Goal: Information Seeking & Learning: Check status

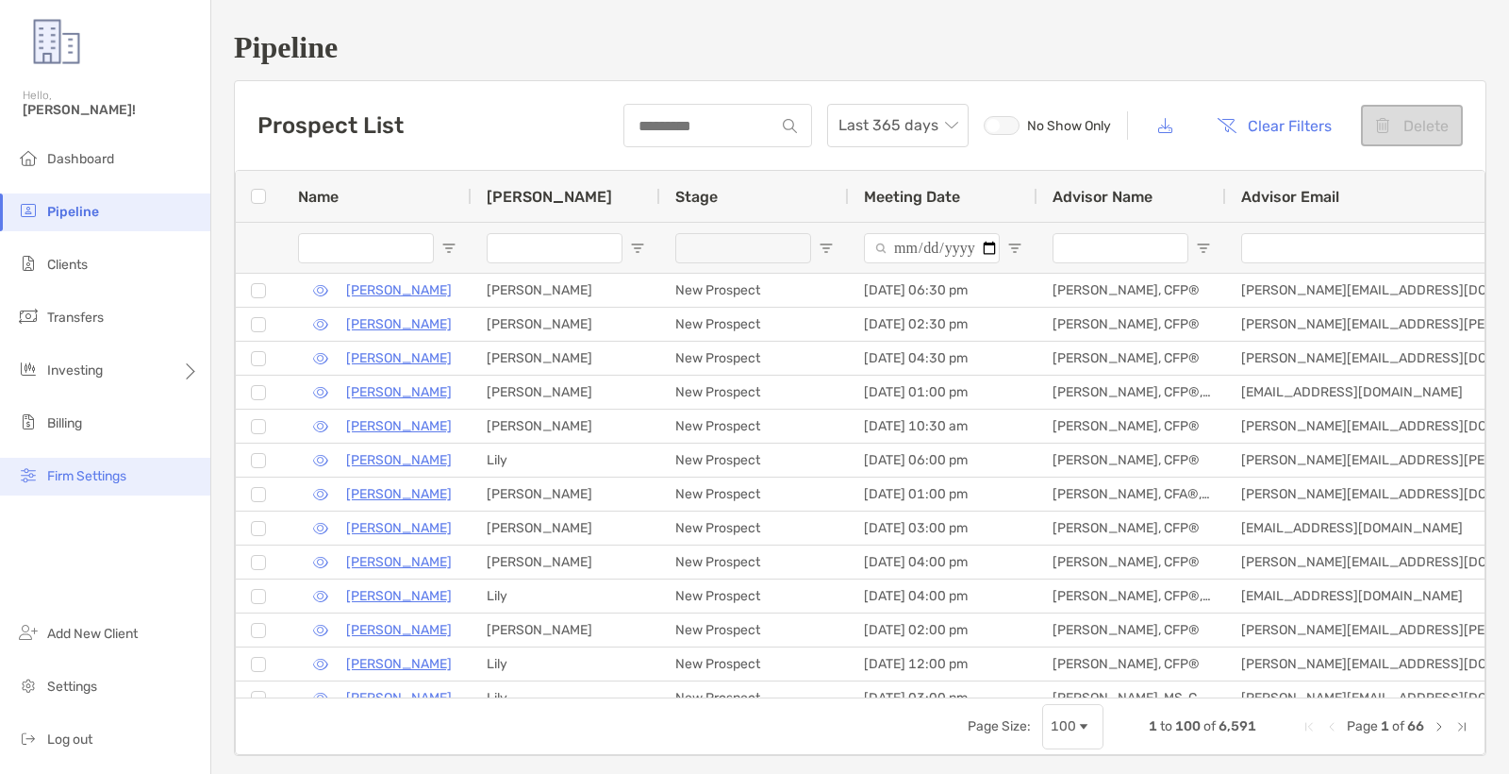
click at [119, 480] on span "Firm Settings" at bounding box center [86, 476] width 79 height 16
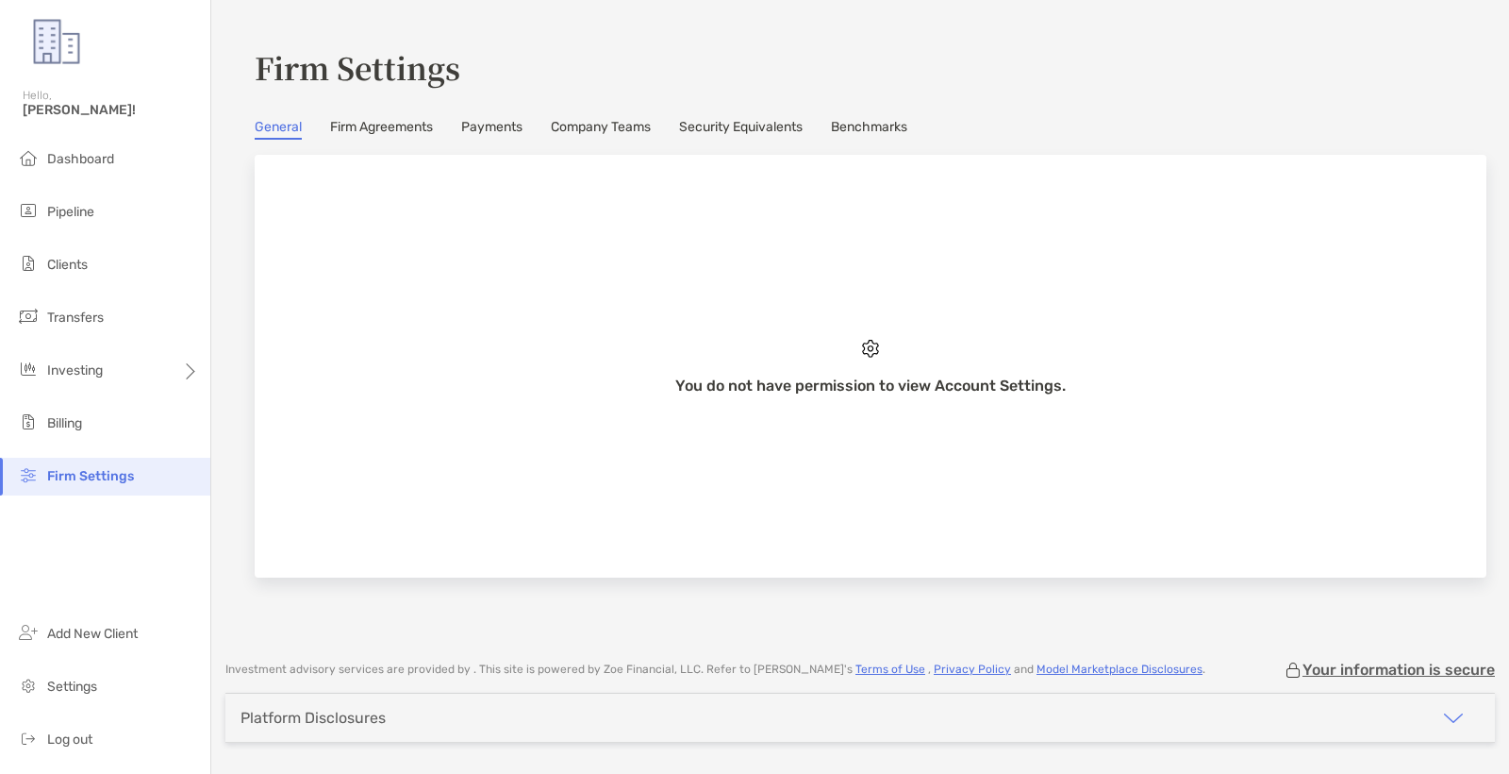
click at [647, 139] on link "Company Teams" at bounding box center [601, 129] width 100 height 21
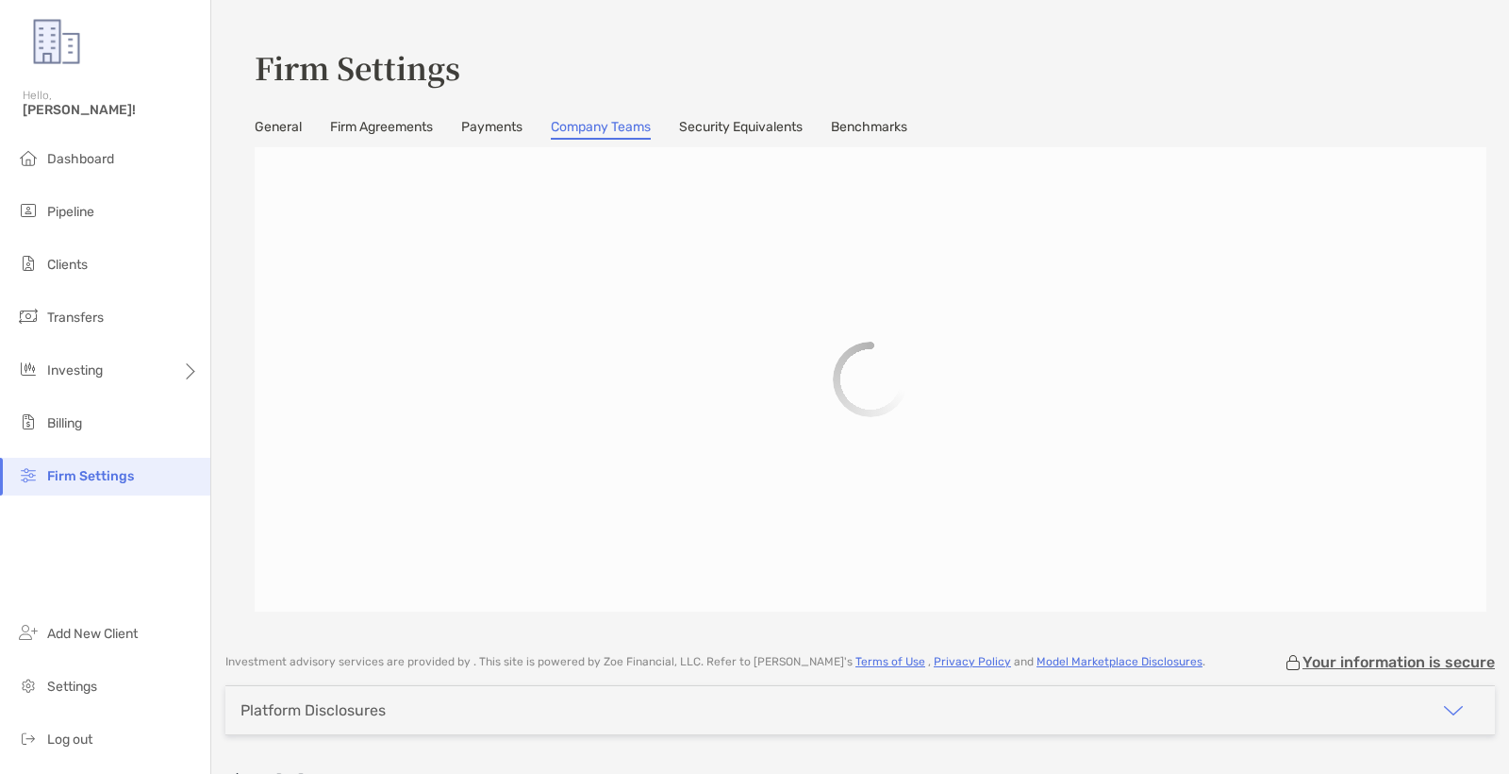
click at [641, 134] on link "Company Teams" at bounding box center [601, 129] width 100 height 21
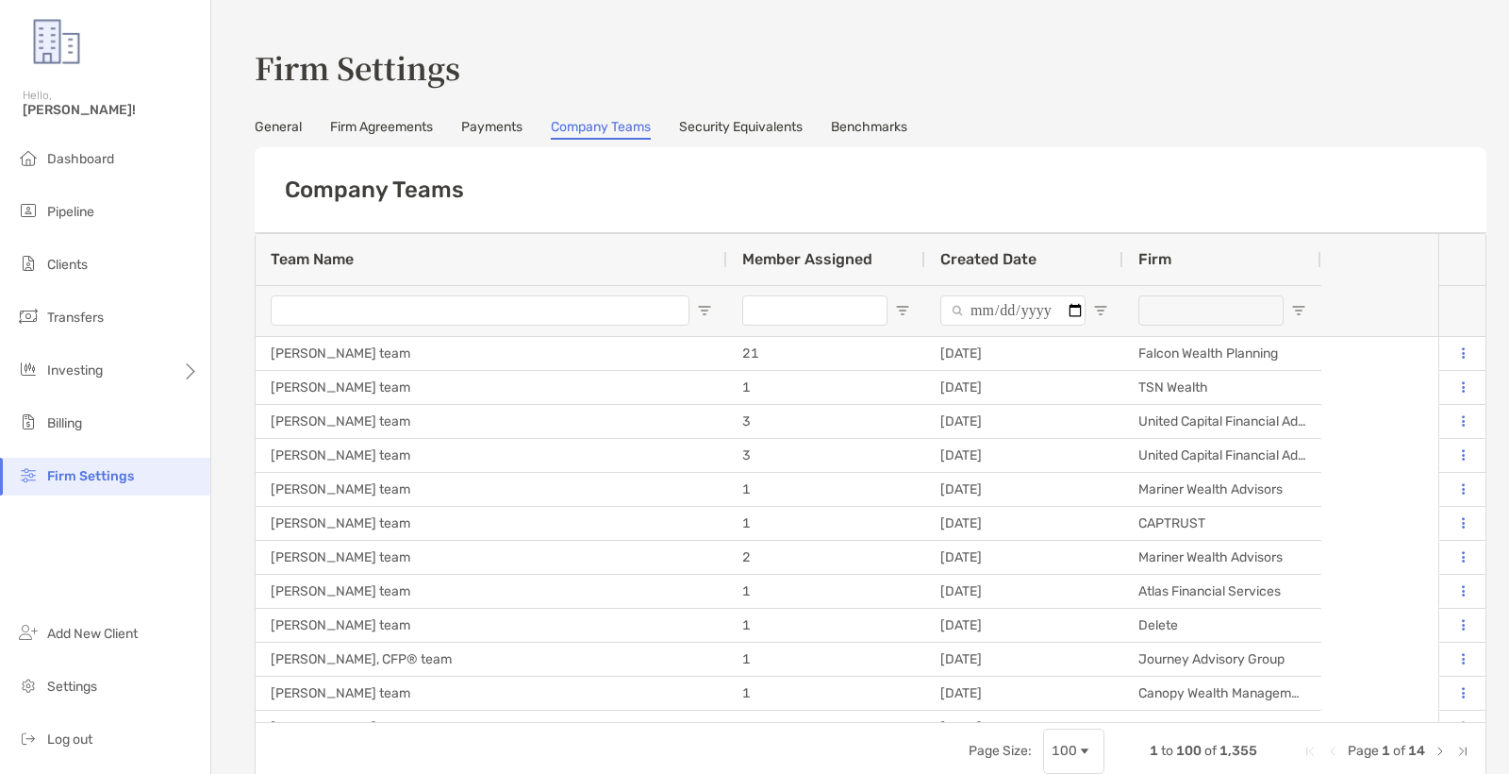
type input "**********"
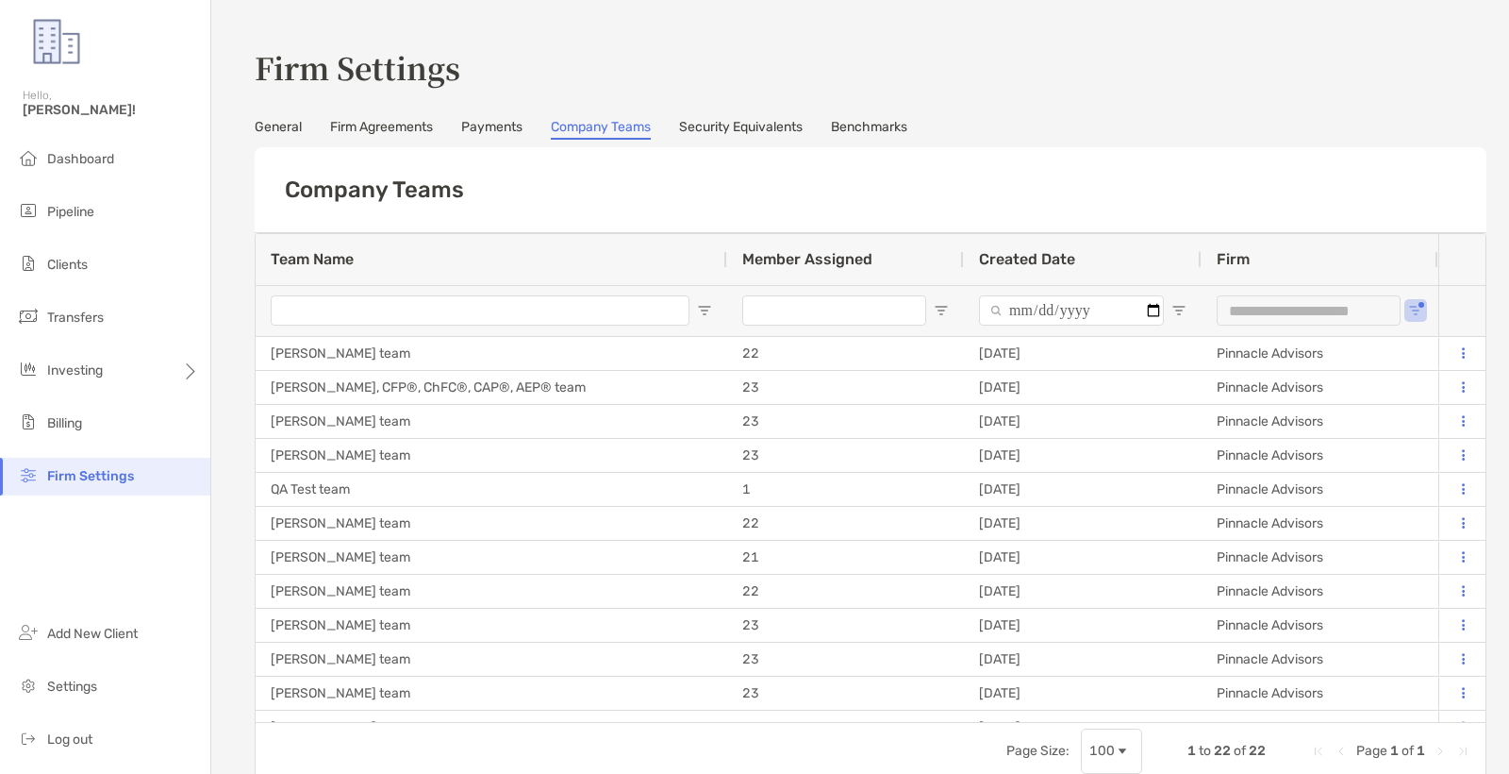
drag, startPoint x: 1392, startPoint y: 305, endPoint x: 1407, endPoint y: 308, distance: 14.6
click at [1398, 305] on div "**********" at bounding box center [1309, 310] width 184 height 30
click at [1407, 308] on div "**********" at bounding box center [1320, 310] width 237 height 51
click at [1416, 311] on span "Open Filter Menu" at bounding box center [1415, 310] width 15 height 15
click at [1257, 401] on div "(Select All)" at bounding box center [1341, 400] width 196 height 26
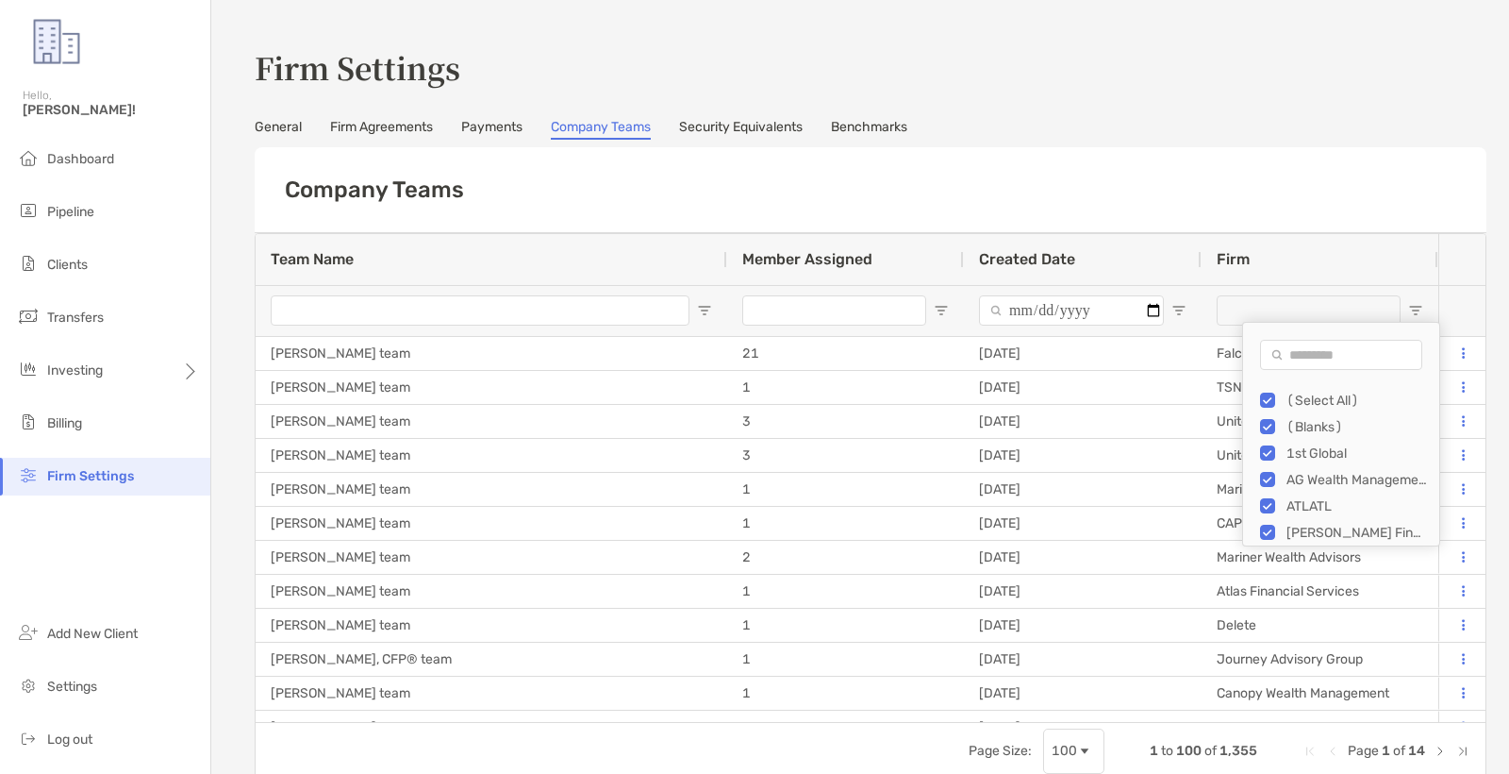
type input "***"
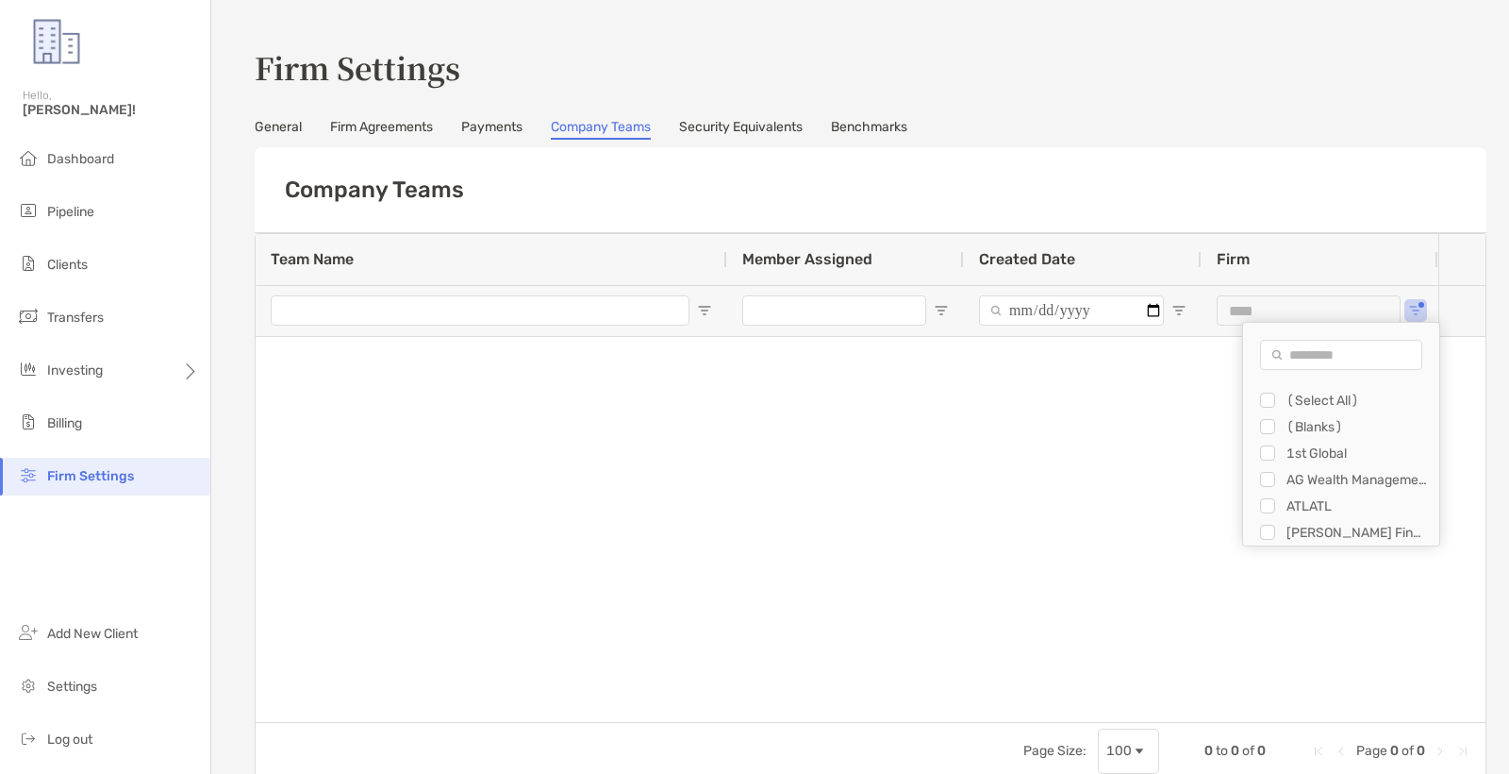
click at [1295, 358] on input "Search filter values" at bounding box center [1341, 355] width 162 height 30
type input "****"
type input "**********"
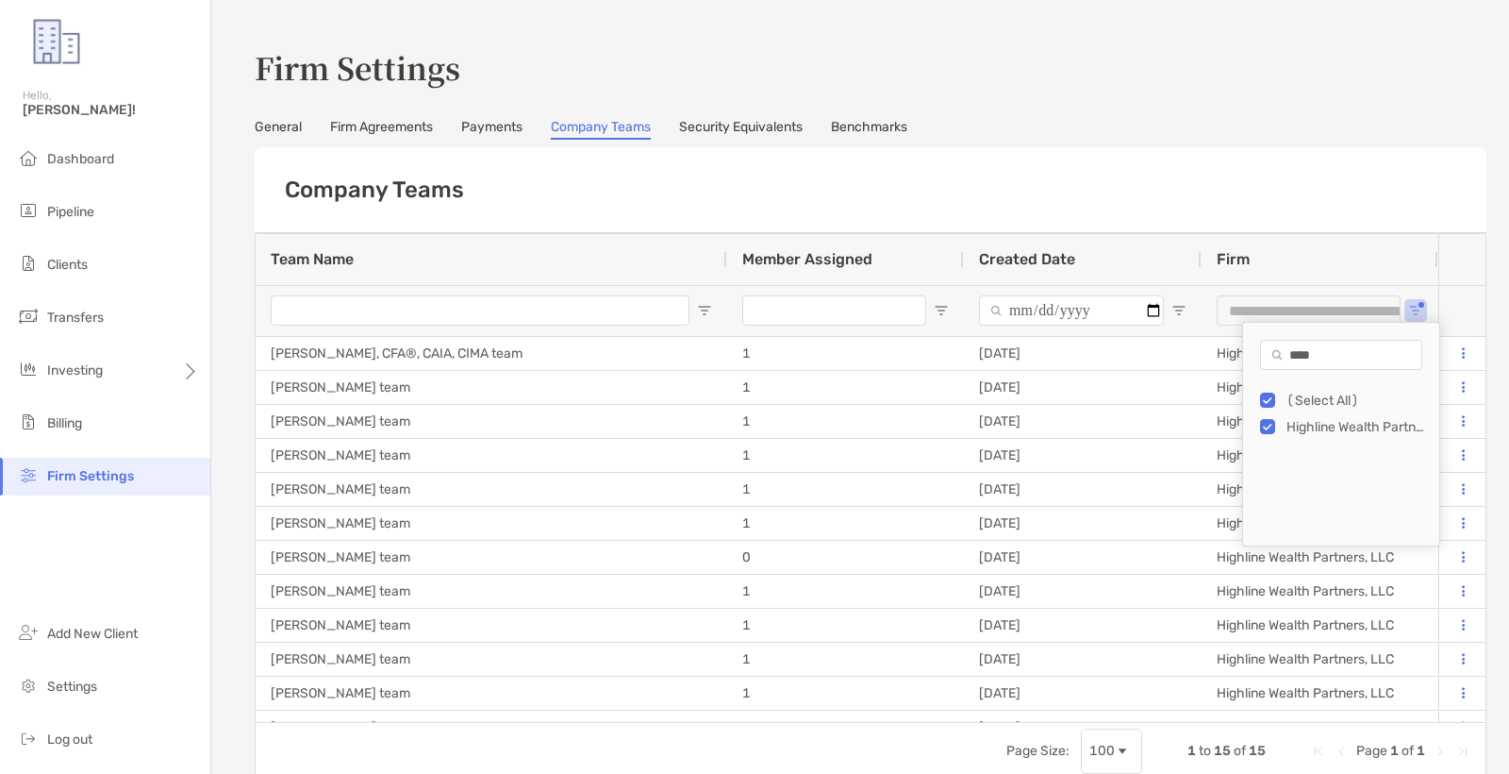
drag, startPoint x: 976, startPoint y: 156, endPoint x: 973, endPoint y: 167, distance: 11.9
click at [976, 156] on div "Company Teams" at bounding box center [871, 190] width 1232 height 86
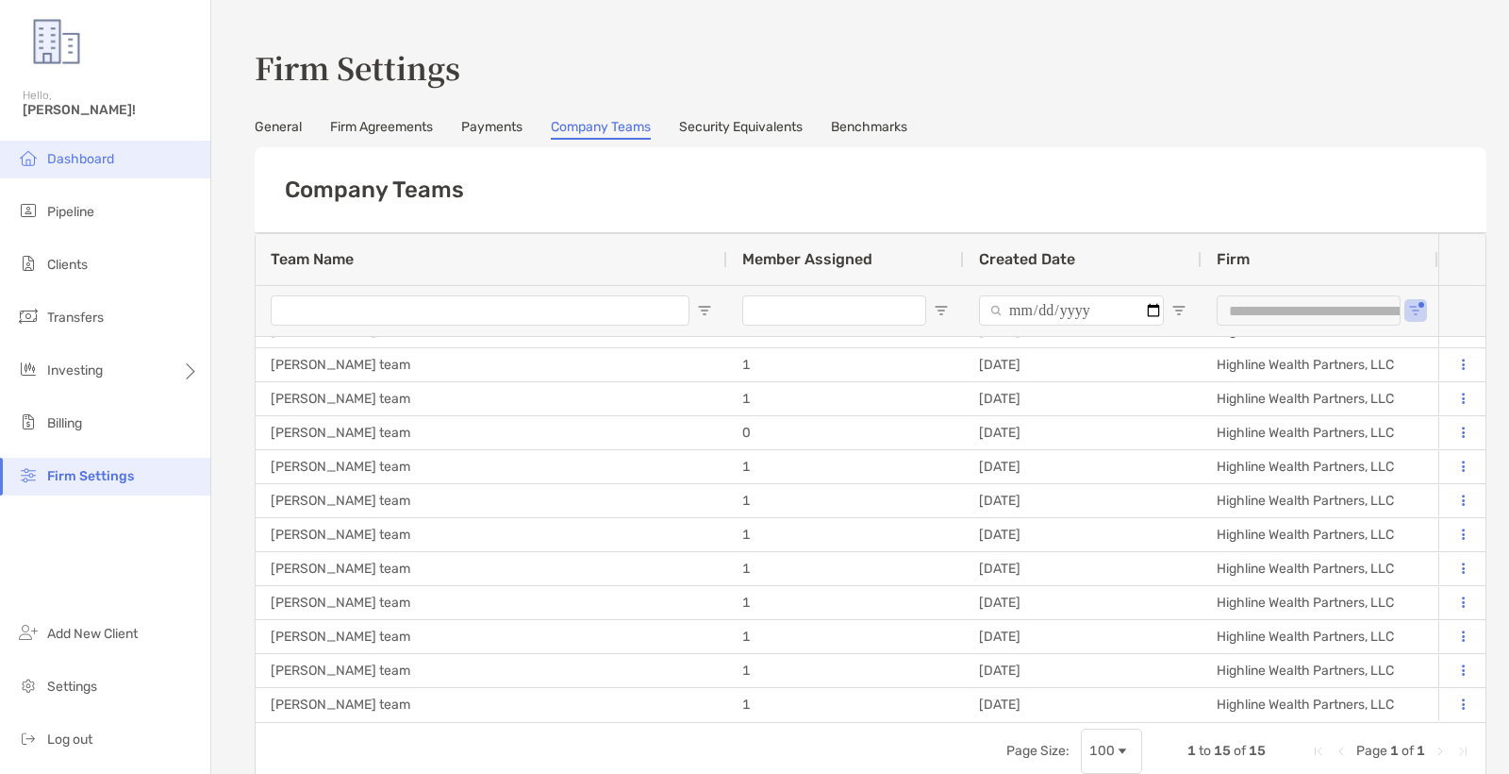
click at [90, 167] on li "Dashboard" at bounding box center [105, 160] width 210 height 38
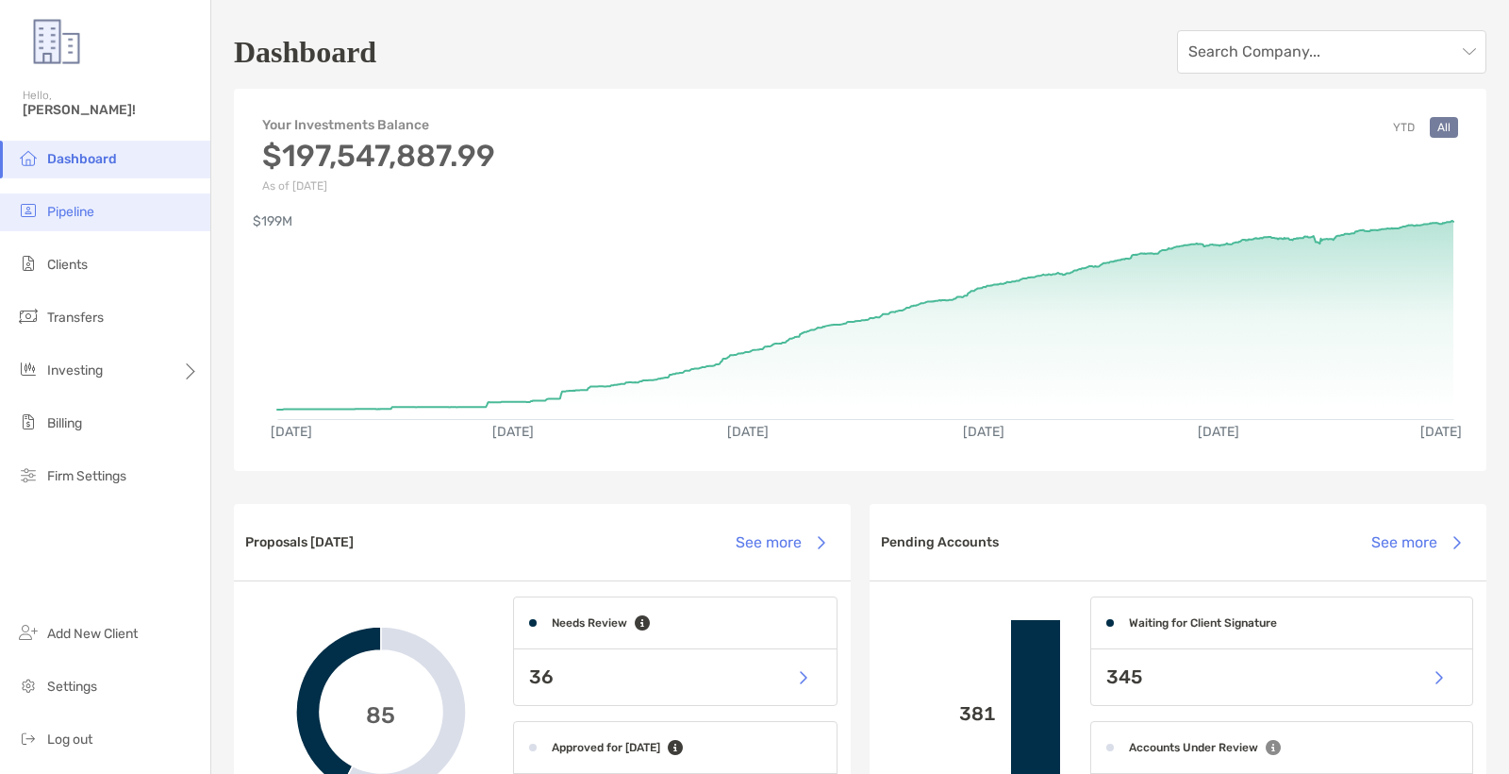
click at [55, 196] on li "Pipeline" at bounding box center [105, 212] width 210 height 38
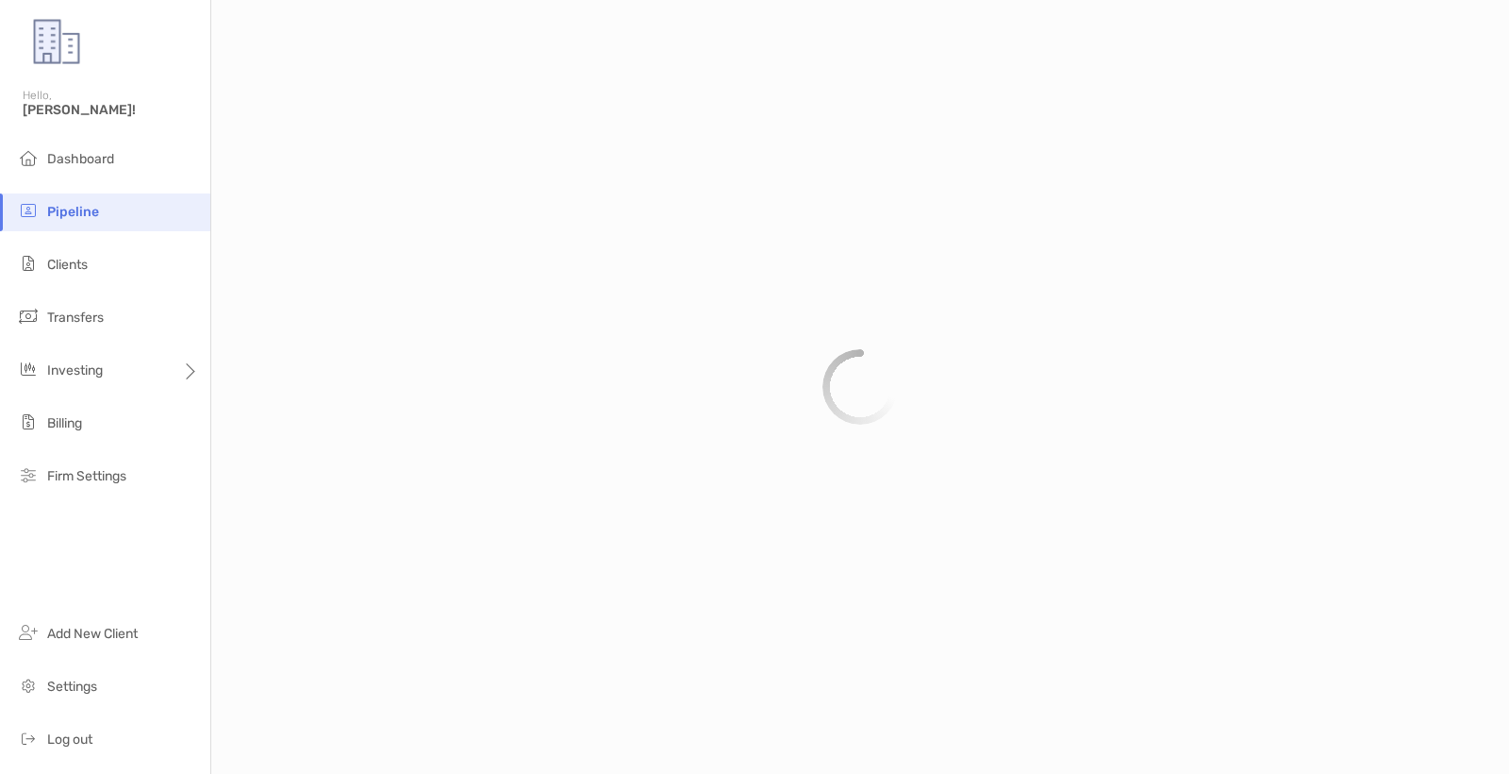
click at [107, 223] on li "Pipeline" at bounding box center [105, 212] width 210 height 38
click at [97, 258] on li "Clients" at bounding box center [105, 265] width 210 height 38
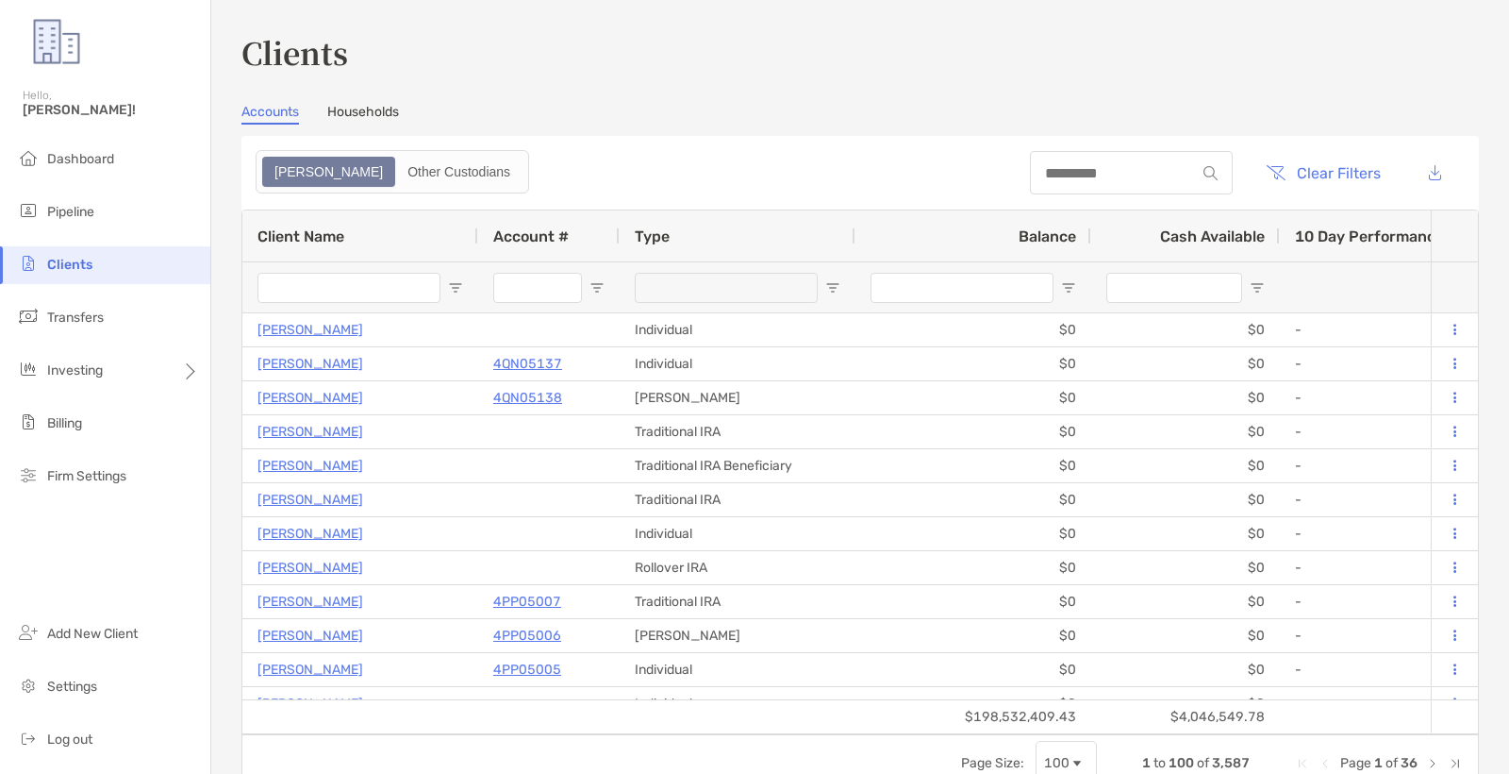
drag, startPoint x: 1139, startPoint y: 152, endPoint x: 1124, endPoint y: 161, distance: 17.8
click at [1138, 152] on header "Clear Filters" at bounding box center [861, 173] width 1238 height 74
click at [1097, 176] on input at bounding box center [1112, 173] width 165 height 16
click at [1096, 174] on input at bounding box center [1112, 173] width 165 height 16
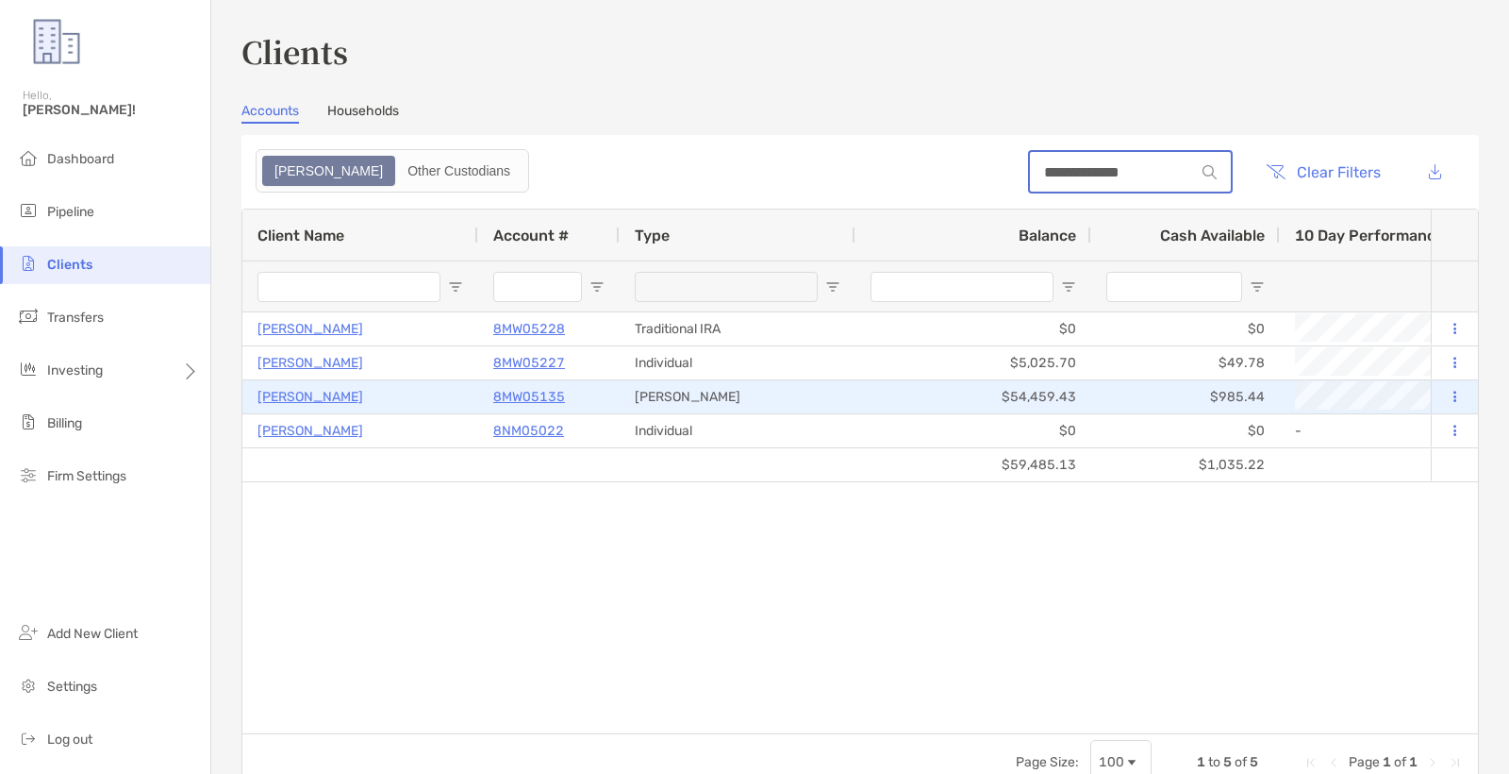
type input "**********"
click at [544, 389] on p "8MW05135" at bounding box center [529, 397] width 72 height 24
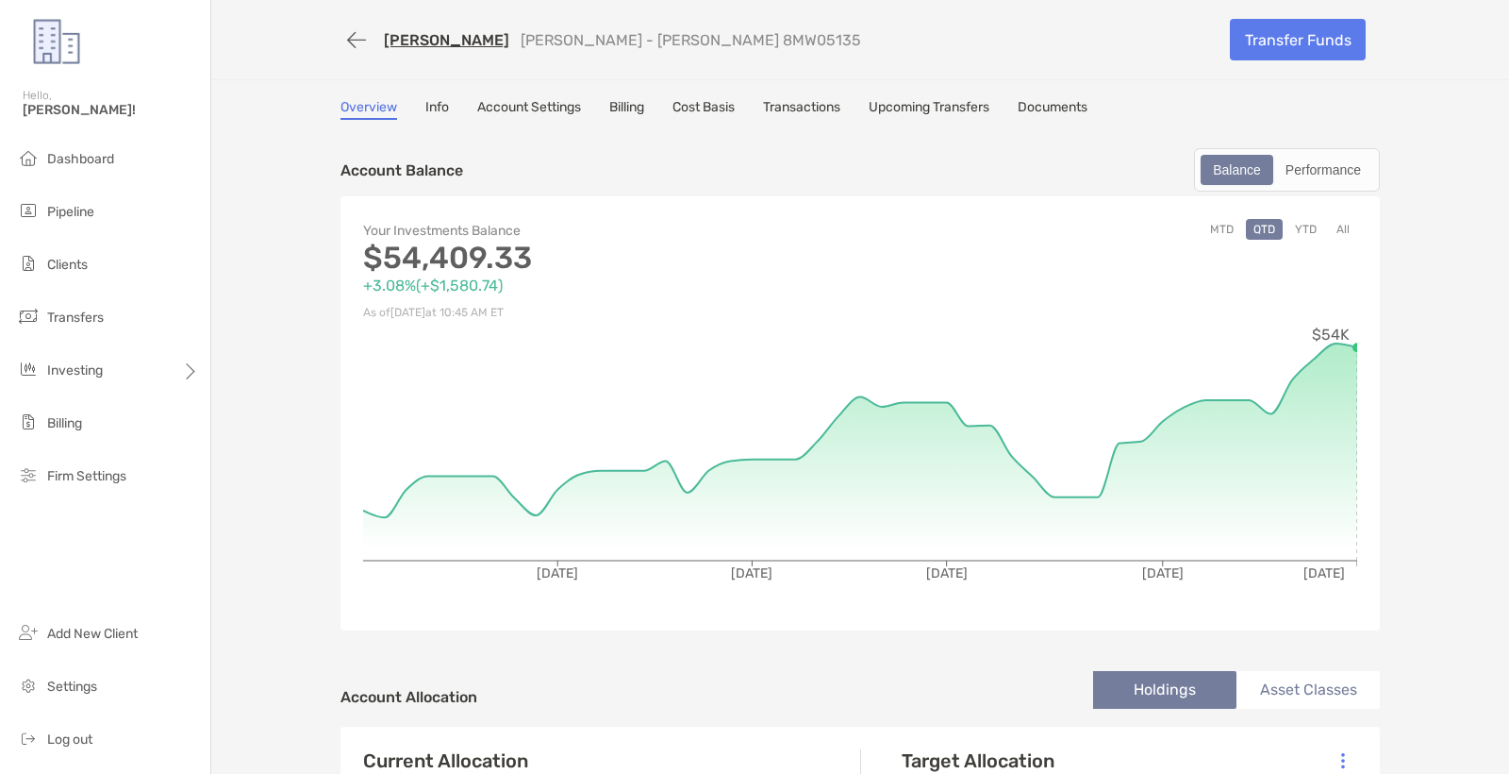
click at [707, 110] on link "Cost Basis" at bounding box center [704, 109] width 62 height 21
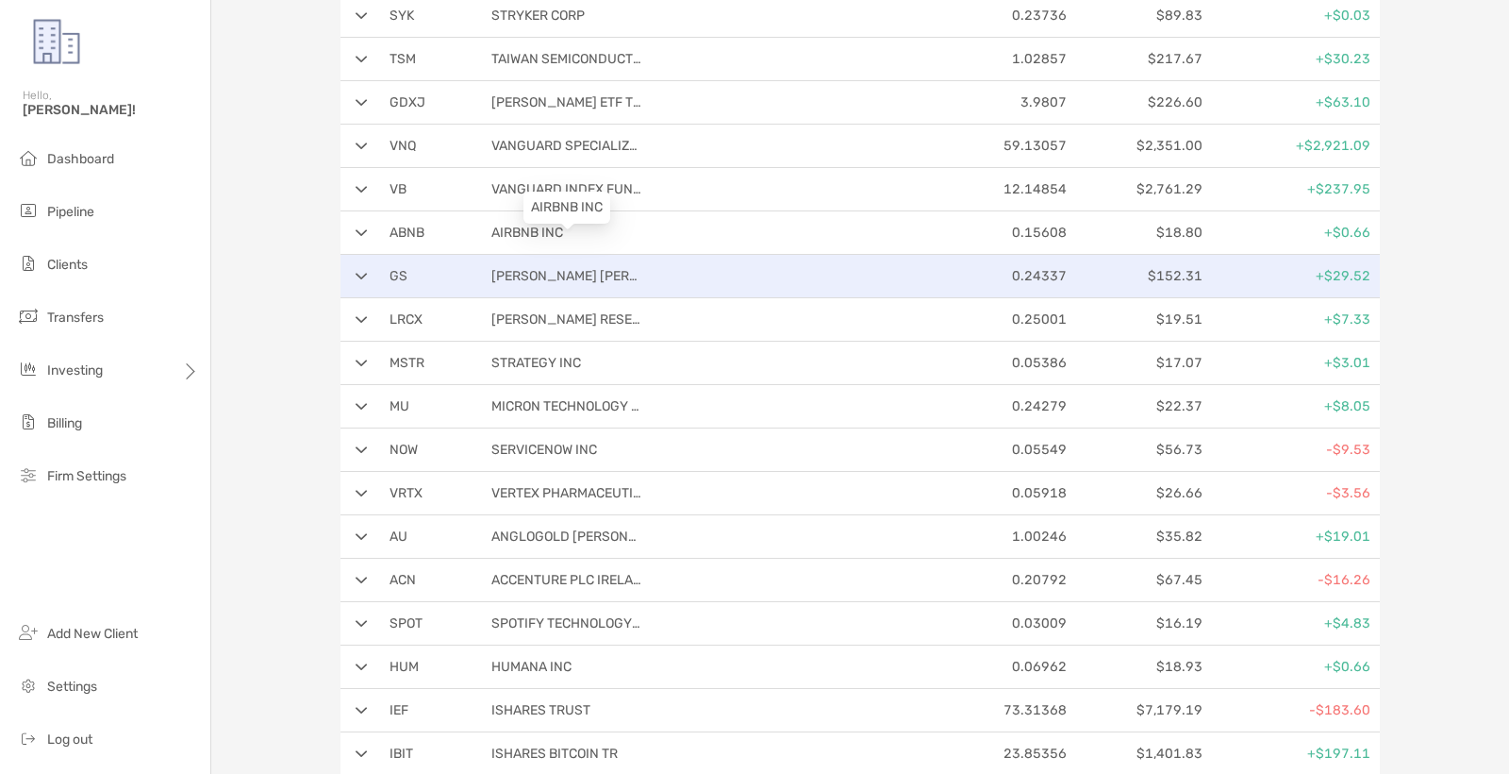
scroll to position [2305, 0]
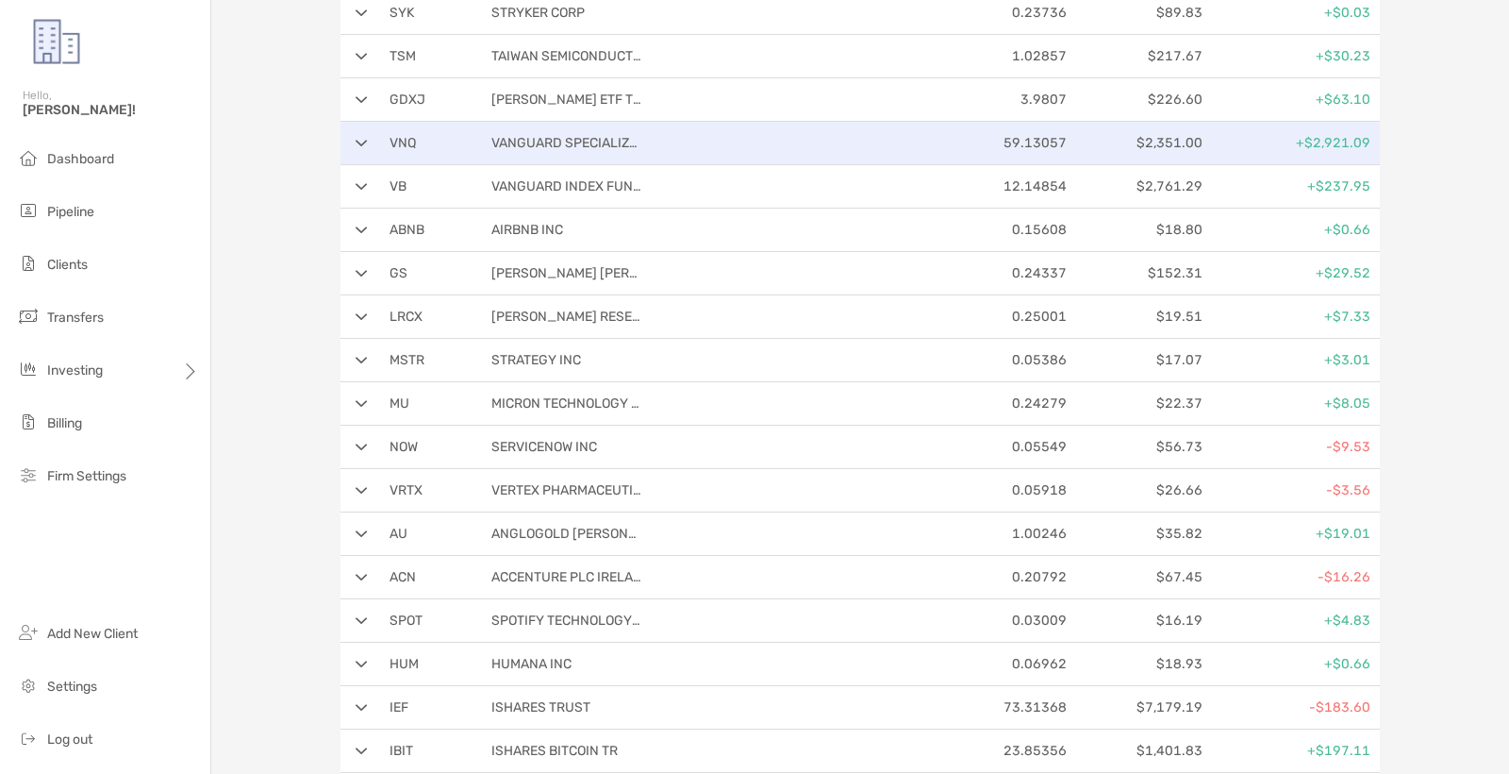
click at [366, 127] on div "VNQ VANGUARD SPECIALIZED FUNDS 59.13057 $2,351.00 +$2,921.09" at bounding box center [861, 143] width 1040 height 43
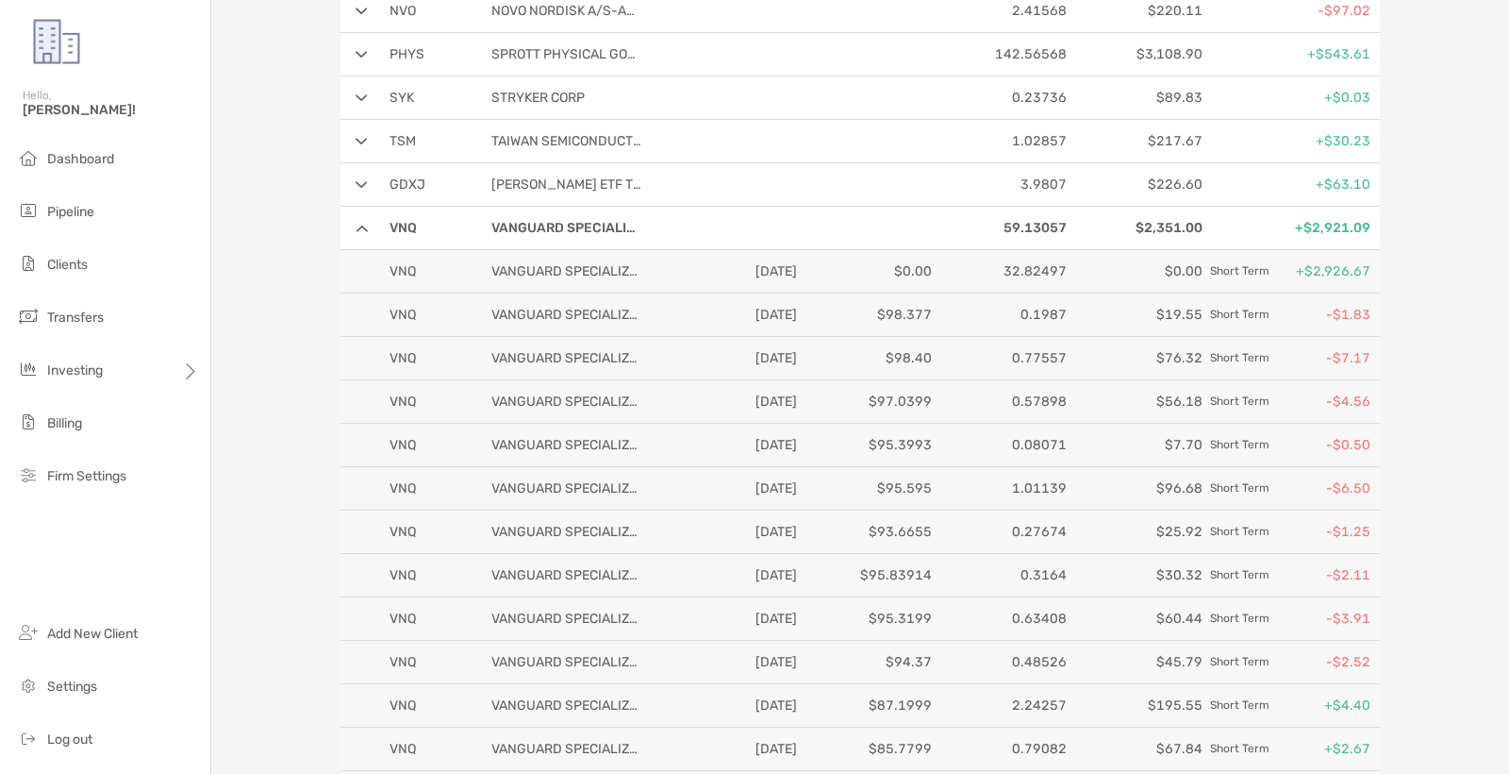
scroll to position [2211, 0]
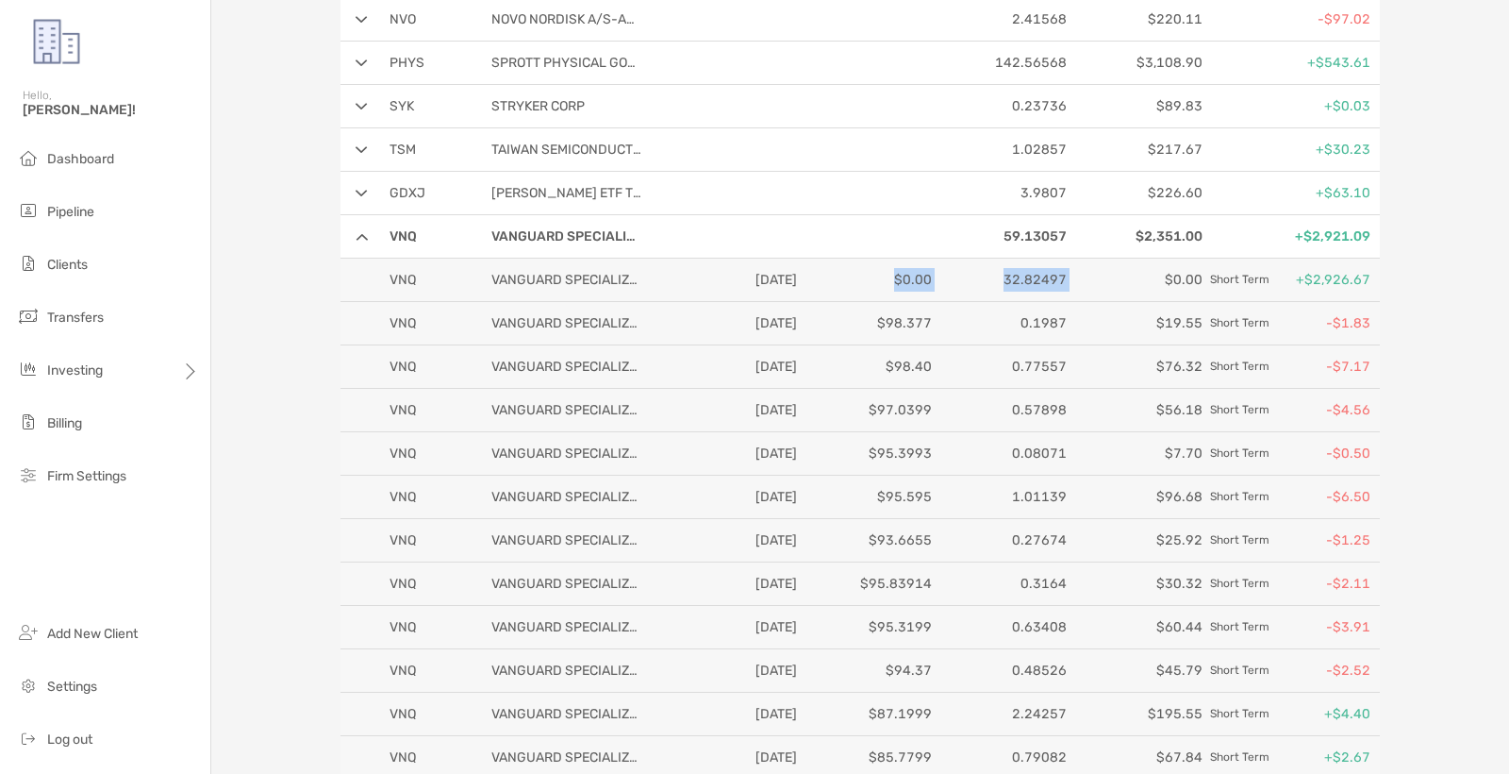
drag, startPoint x: 1114, startPoint y: 282, endPoint x: 893, endPoint y: 270, distance: 221.1
click at [893, 270] on div "VNQ VANGUARD SPECIALIZED FUNDS 09/10/2024 $0.00 32.82497 $0.00 Short Term +$2,9…" at bounding box center [861, 279] width 1040 height 43
click at [849, 285] on p "$0.00" at bounding box center [868, 280] width 127 height 24
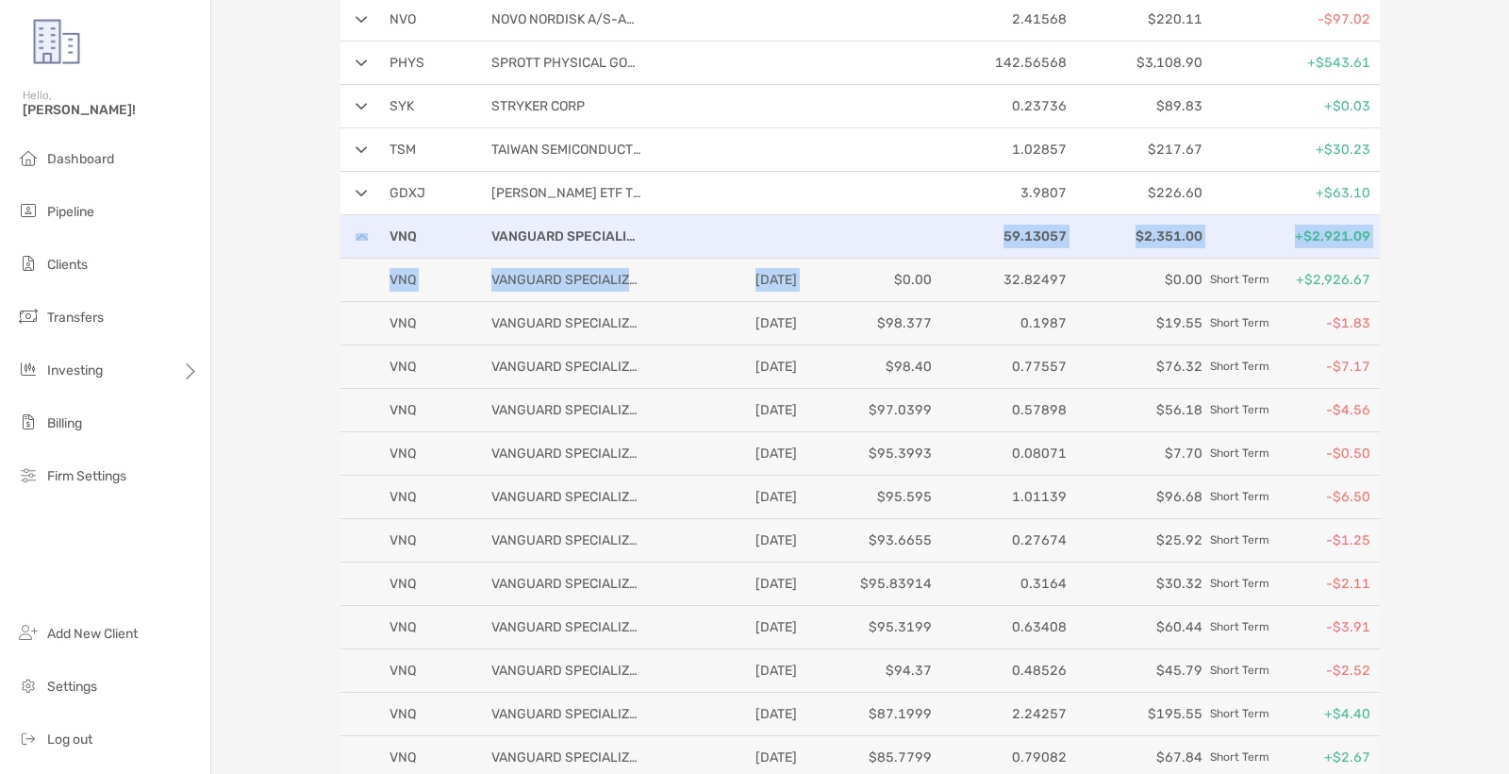
scroll to position [2207, 0]
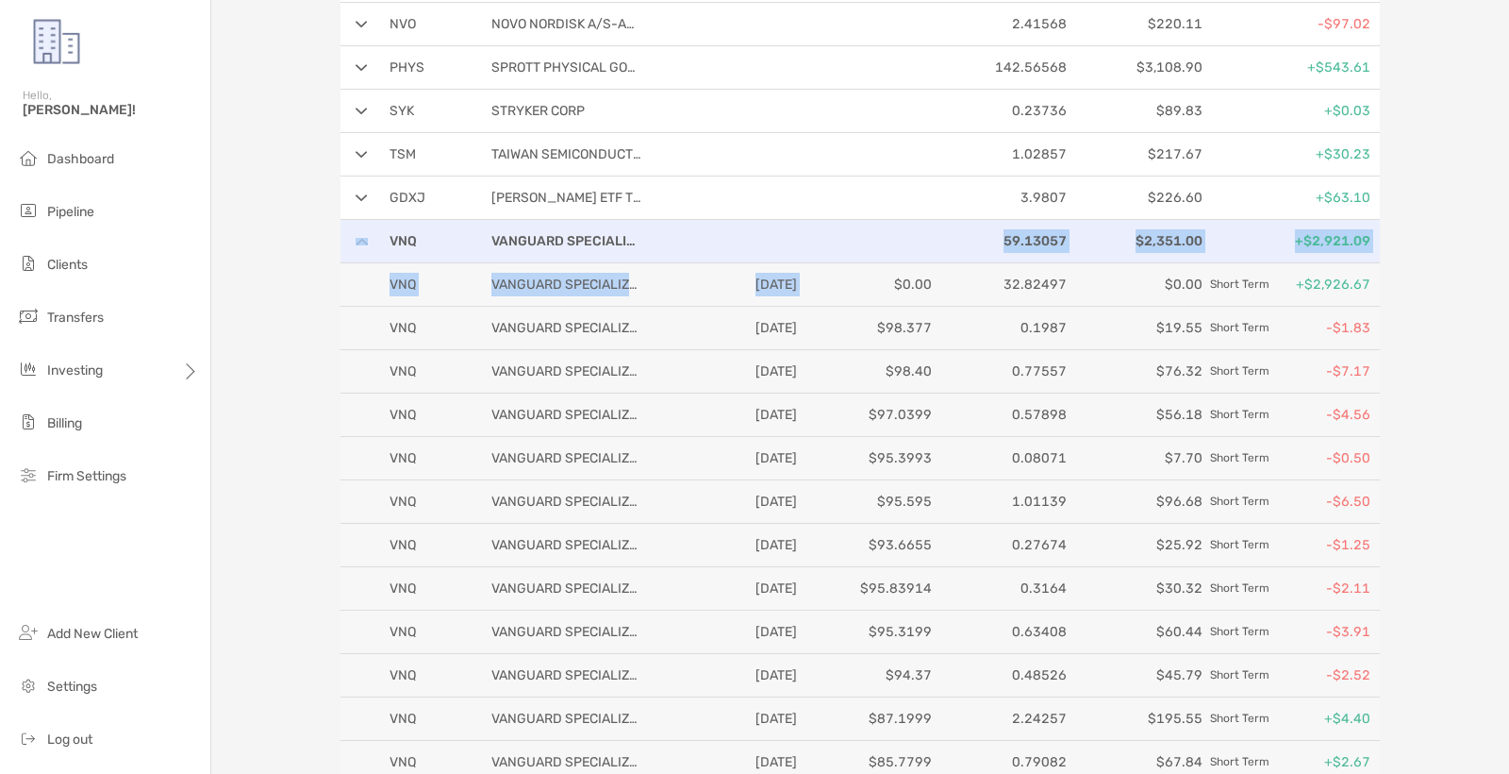
drag, startPoint x: 812, startPoint y: 281, endPoint x: 644, endPoint y: 253, distance: 170.3
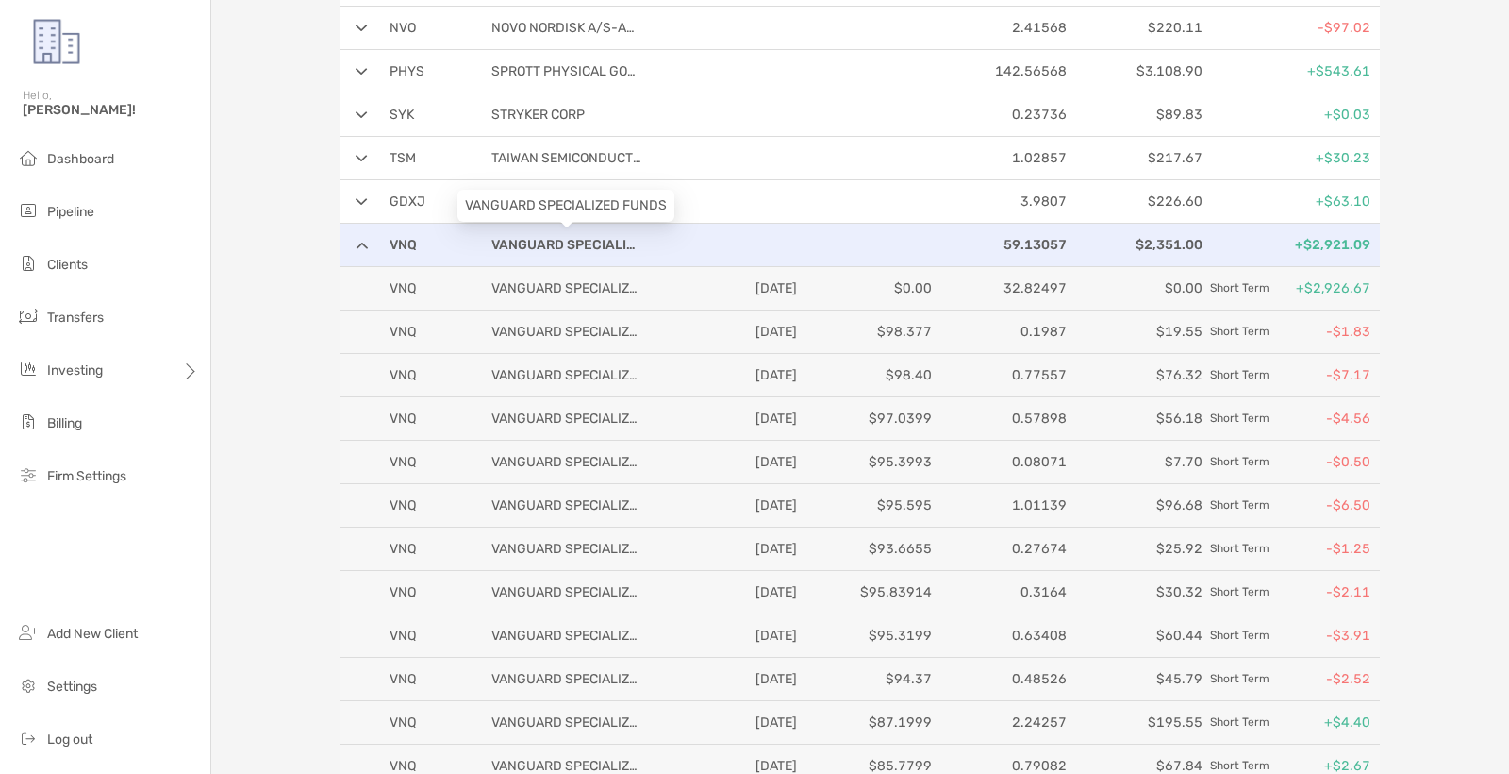
click at [561, 236] on p "VANGUARD SPECIALIZED FUNDS" at bounding box center [566, 245] width 151 height 24
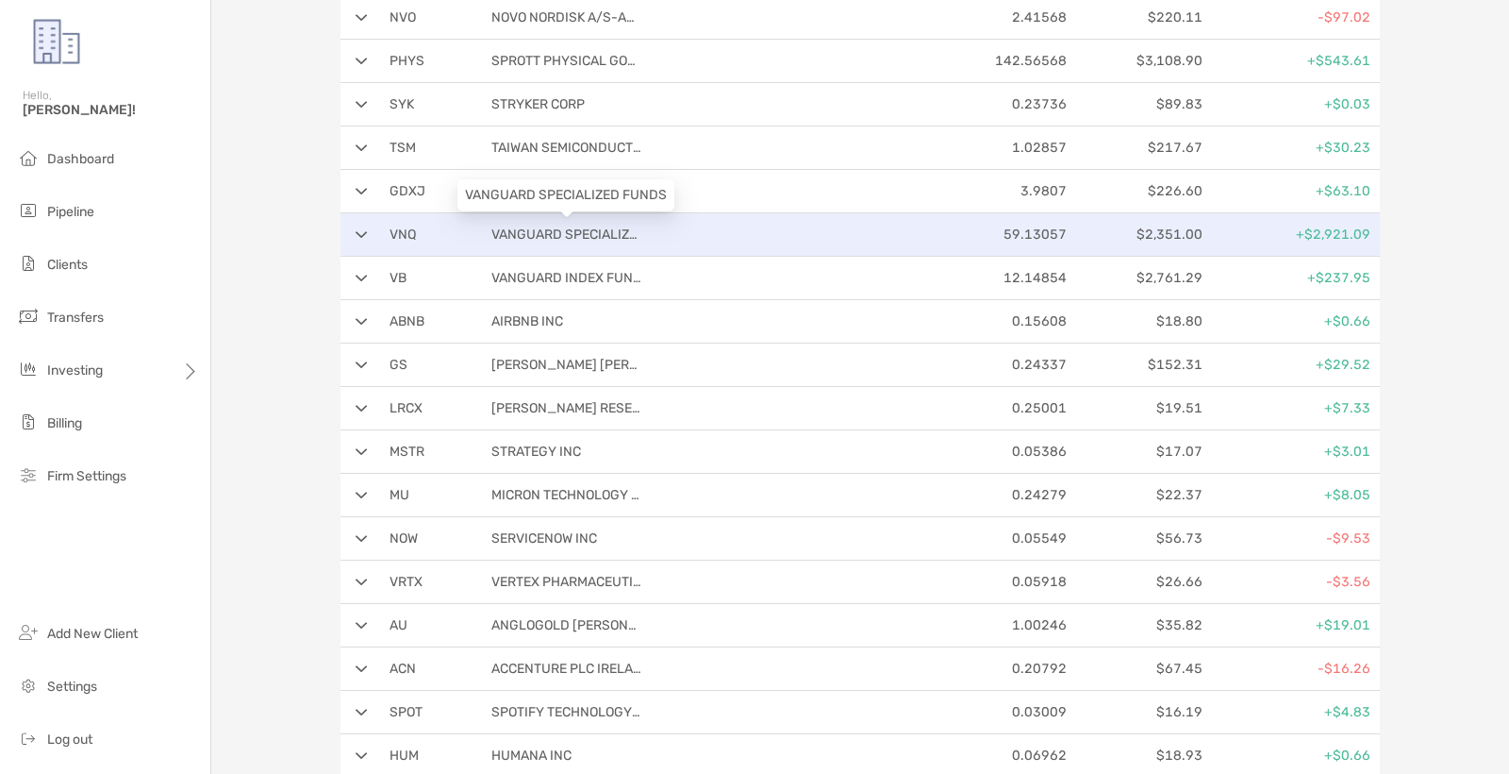
click at [561, 236] on p "VANGUARD SPECIALIZED FUNDS" at bounding box center [566, 235] width 151 height 24
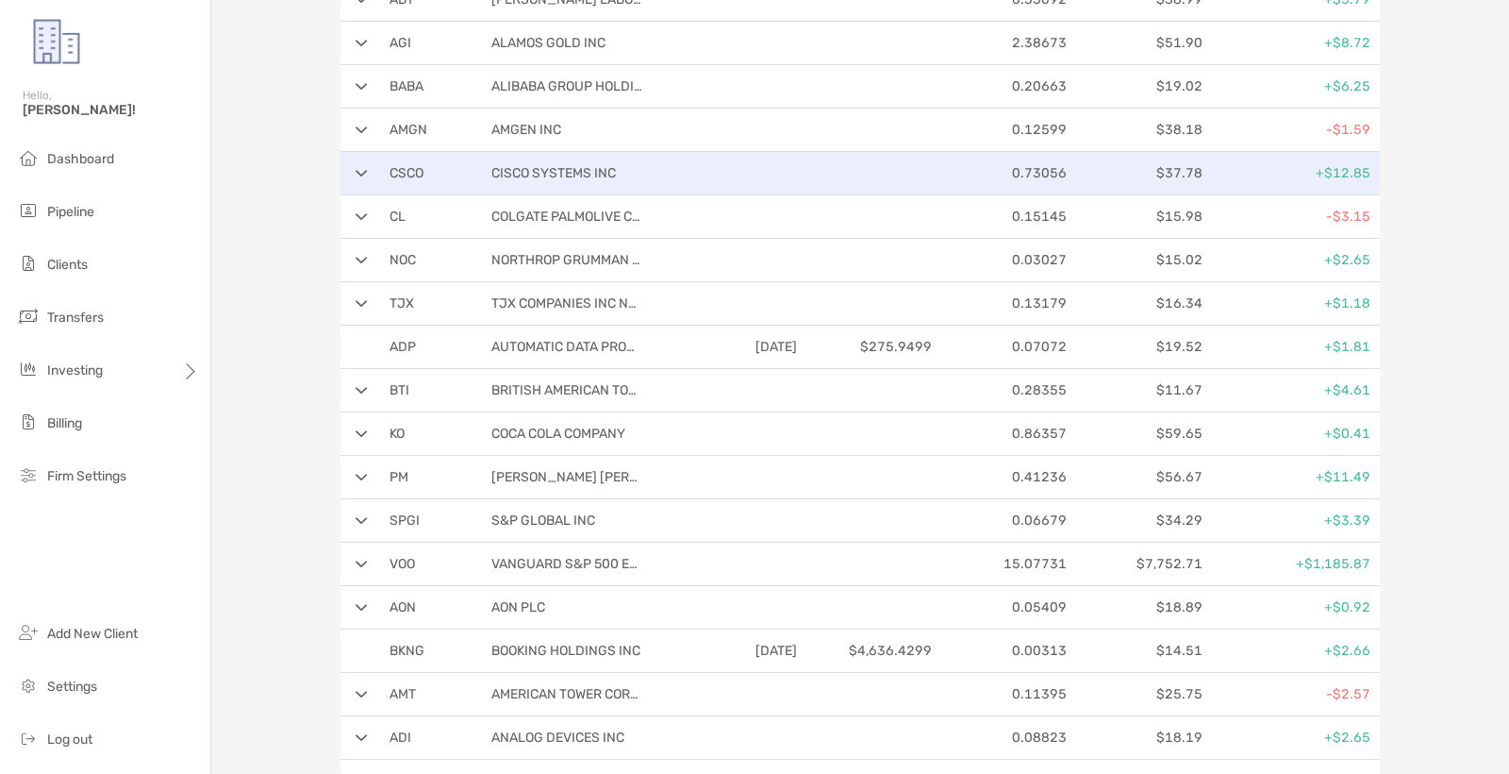
scroll to position [5494, 0]
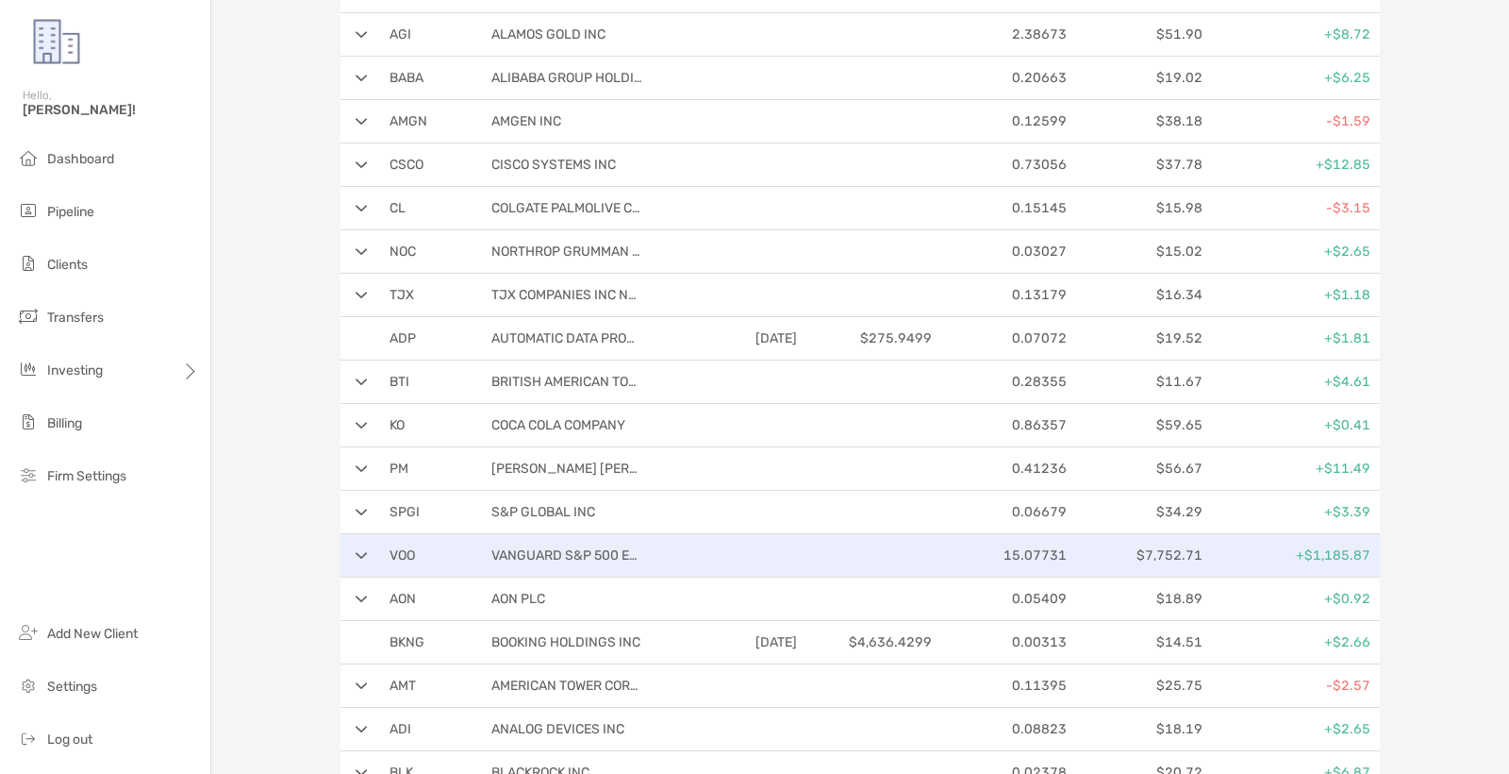
click at [358, 559] on div "VOO VANGUARD S&P 500 ETF 15.07731 $7,752.71 +$1,185.87" at bounding box center [861, 555] width 1040 height 43
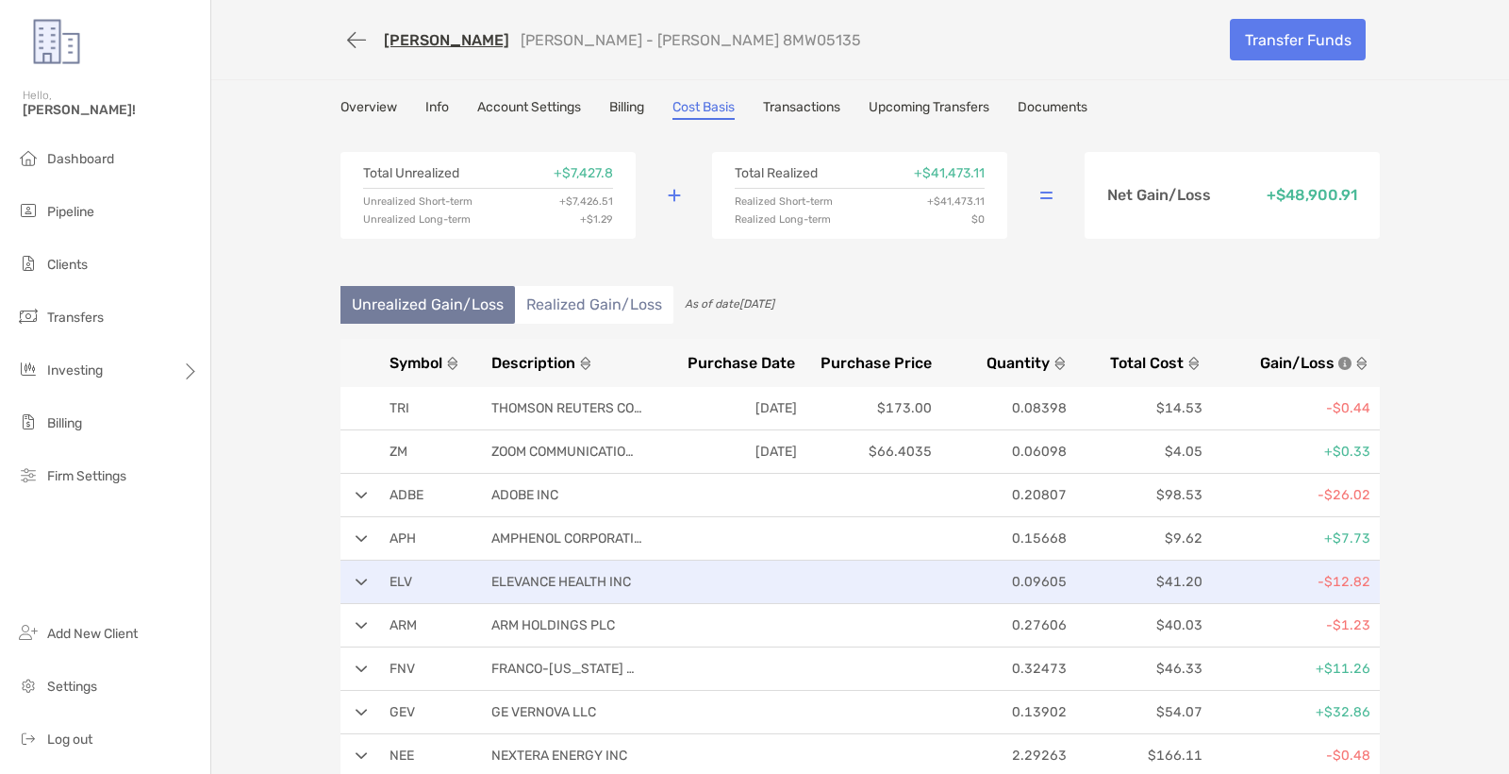
scroll to position [0, 0]
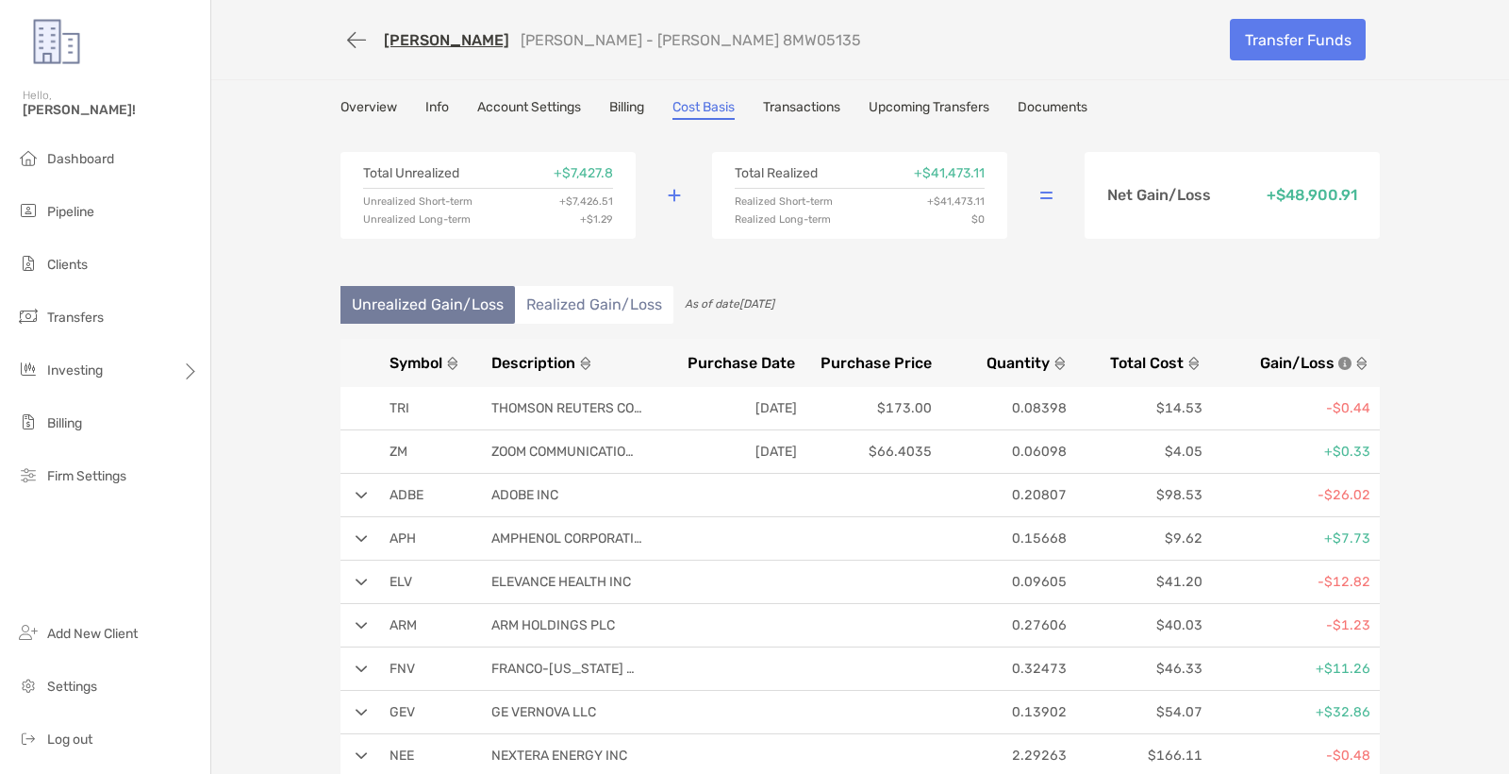
click at [983, 179] on p "+ $41,473.11" at bounding box center [949, 173] width 71 height 13
drag, startPoint x: 973, startPoint y: 172, endPoint x: 887, endPoint y: 170, distance: 85.9
click at [887, 170] on div "Total Realized + $41,473.11" at bounding box center [860, 178] width 250 height 22
click at [871, 174] on div "Total Realized + $41,473.11" at bounding box center [860, 178] width 250 height 22
drag, startPoint x: 577, startPoint y: 310, endPoint x: 562, endPoint y: 307, distance: 15.6
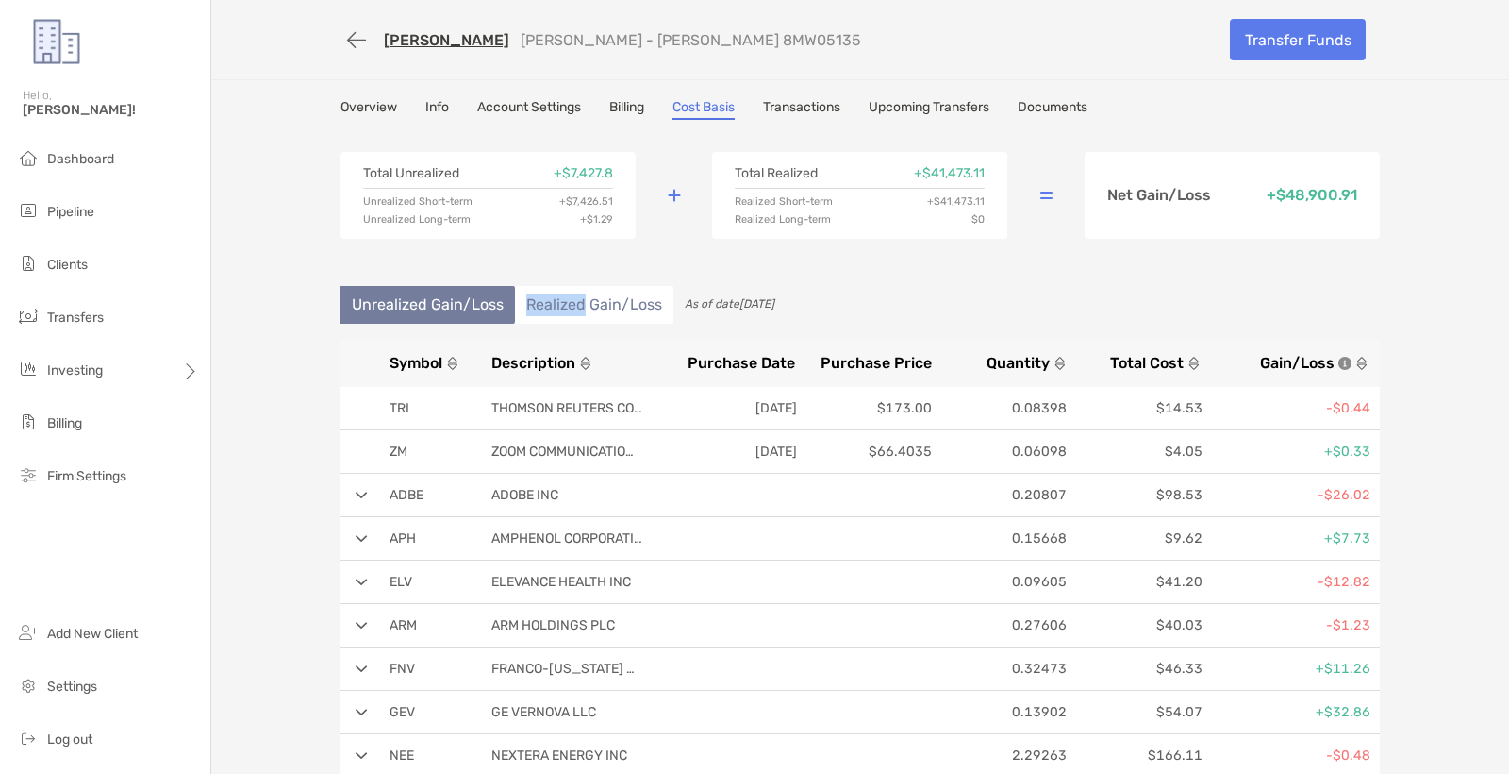
click at [562, 307] on li "Realized Gain/Loss" at bounding box center [594, 305] width 158 height 38
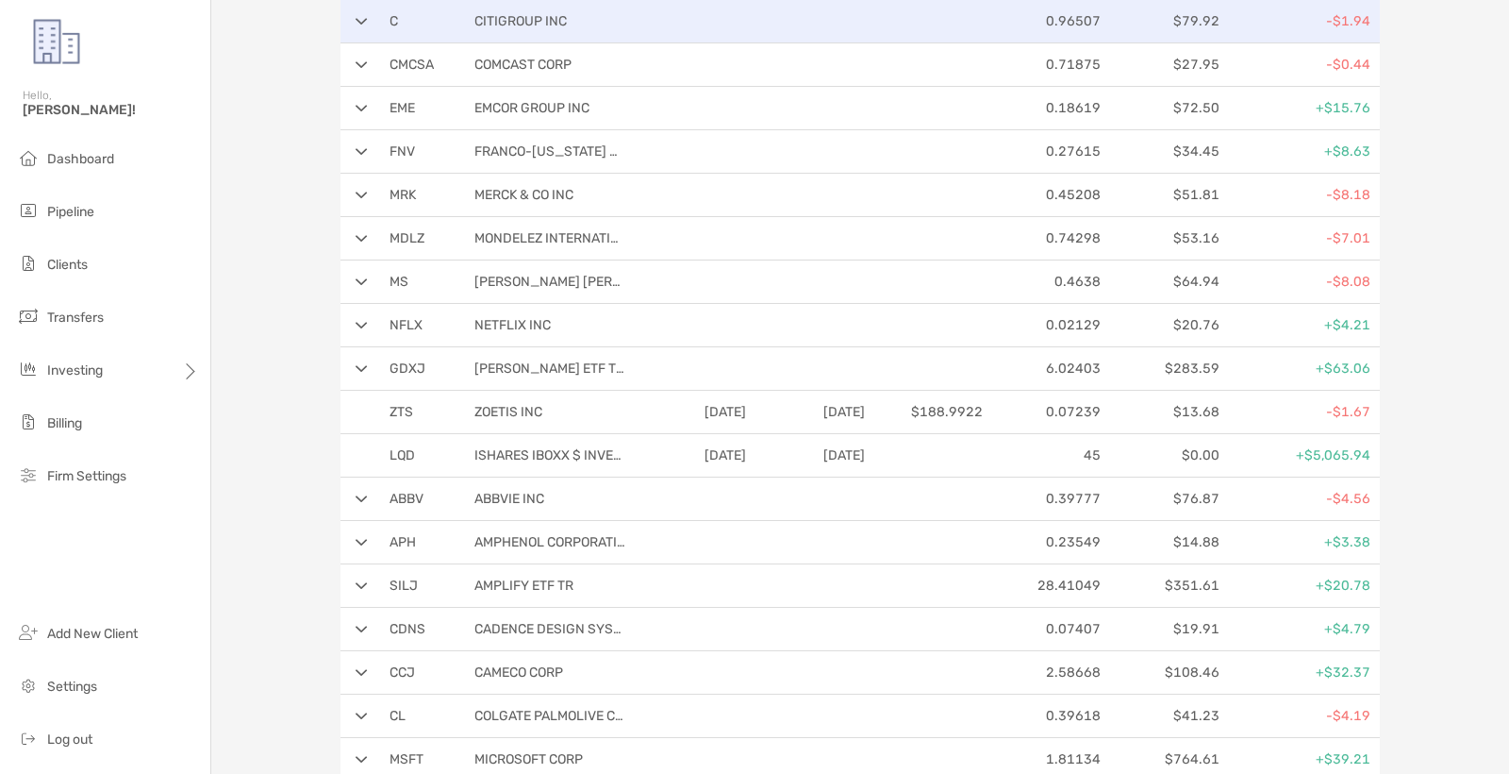
scroll to position [3527, 0]
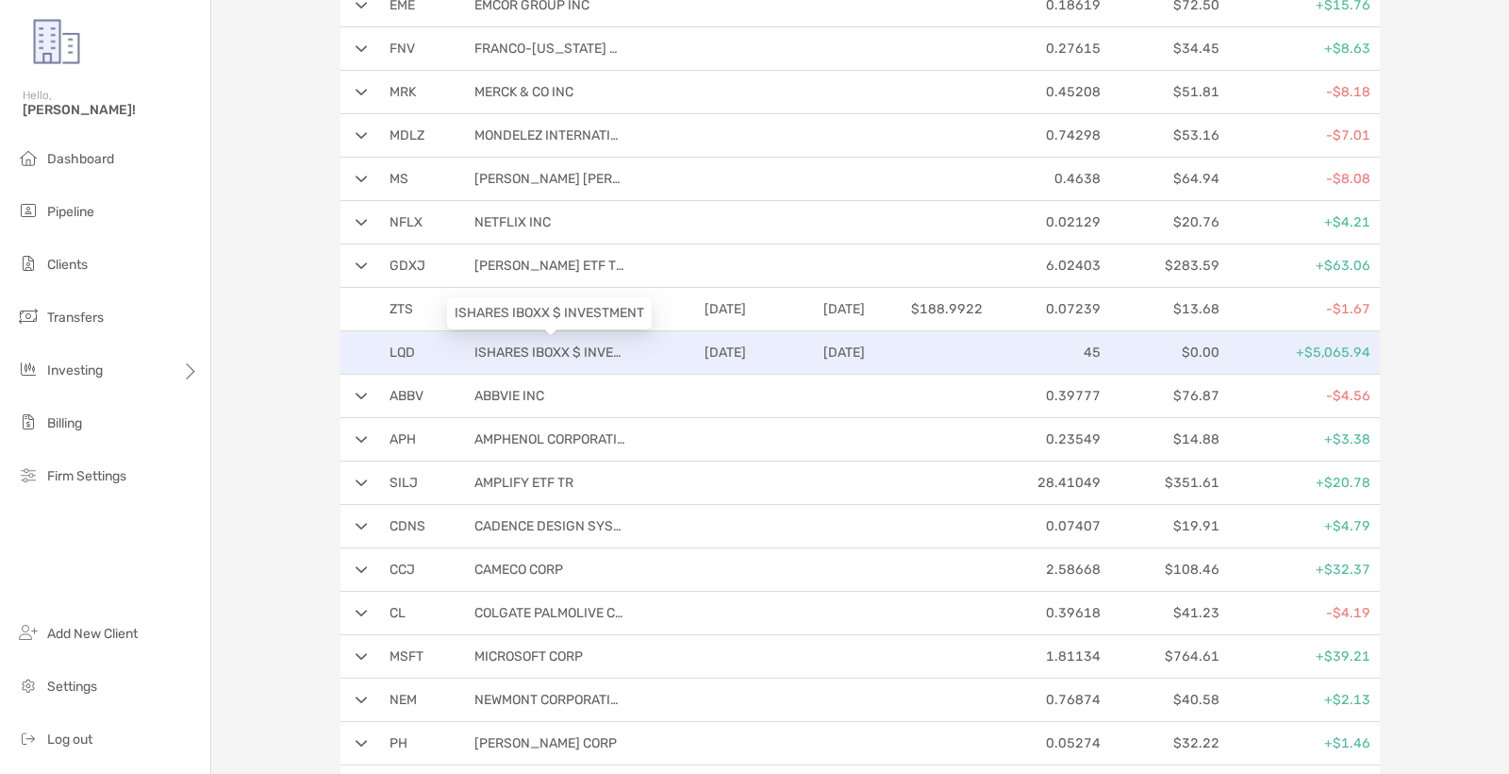
click at [496, 344] on p "ISHARES IBOXX $ INVESTMENT" at bounding box center [550, 353] width 151 height 24
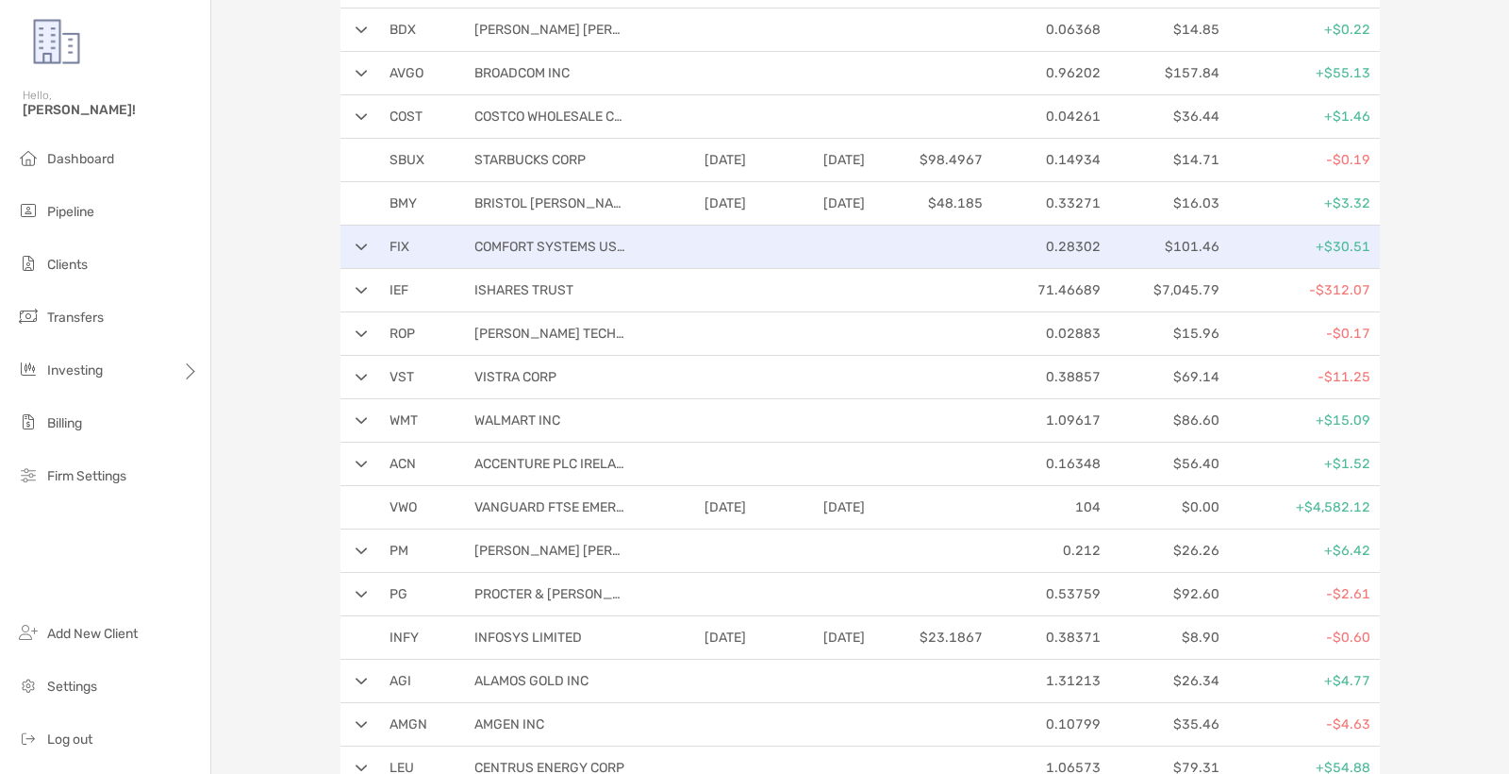
scroll to position [4882, 0]
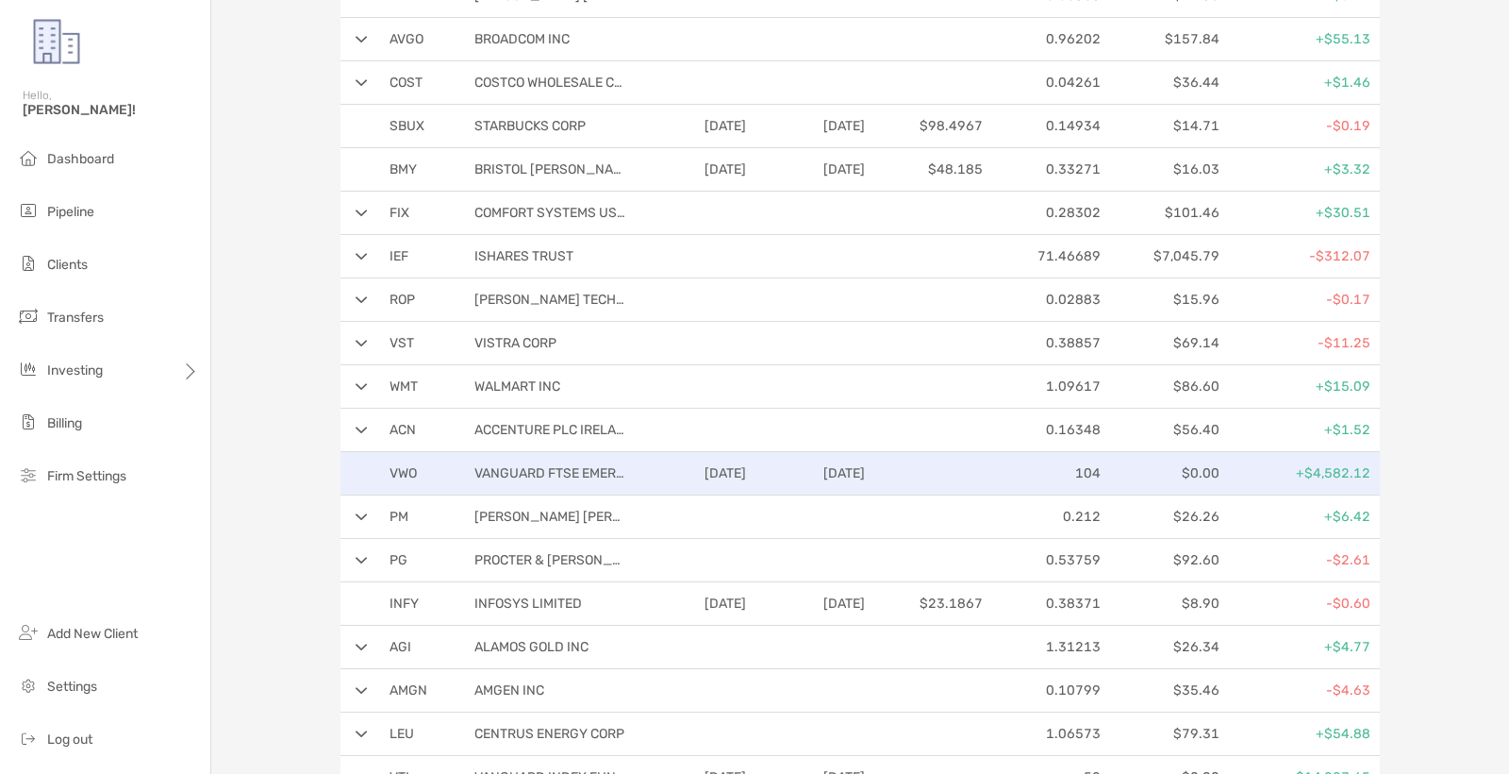
click at [706, 484] on p "09/10/2024" at bounding box center [691, 473] width 110 height 24
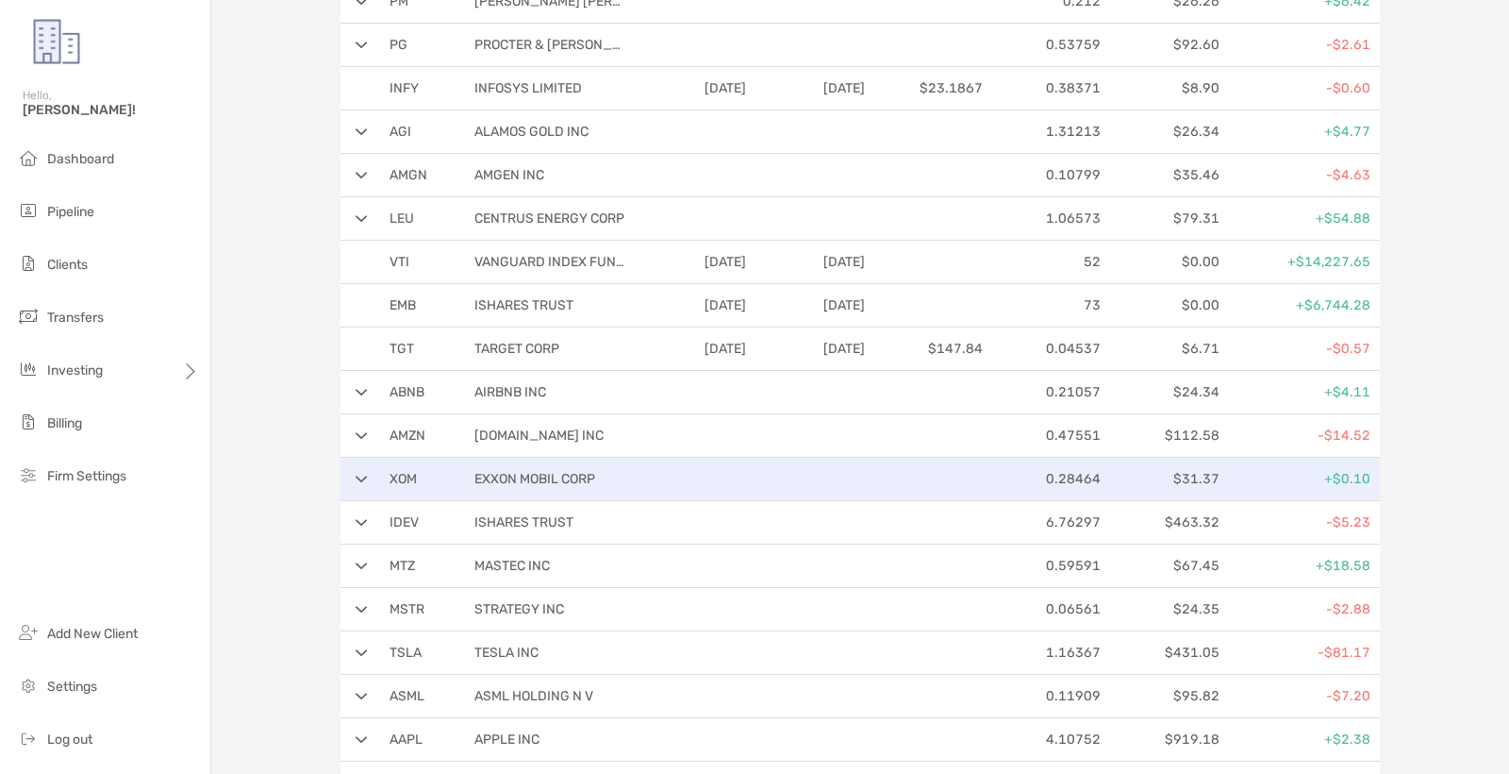
scroll to position [5396, 0]
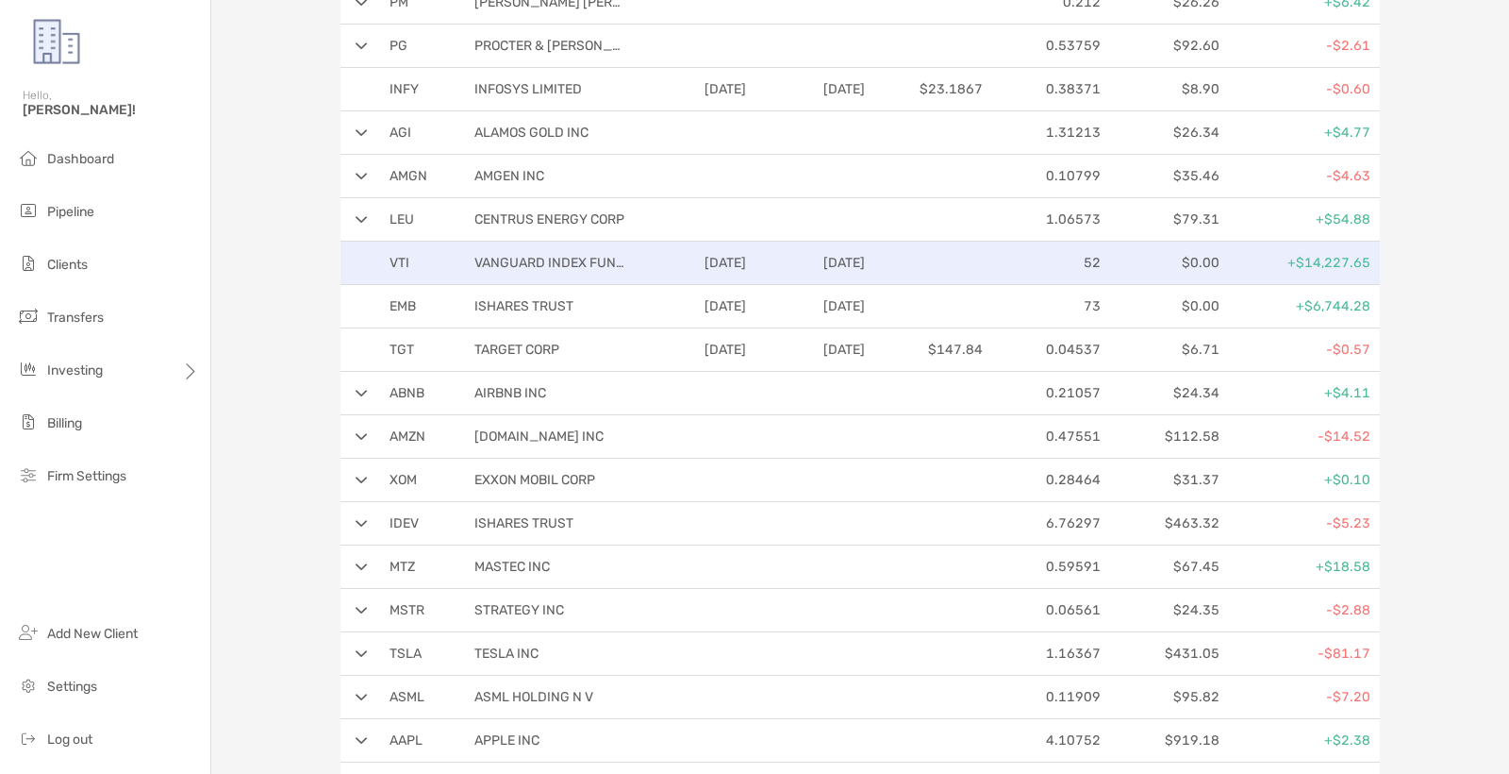
click at [797, 258] on p "09/12/2024" at bounding box center [809, 263] width 110 height 24
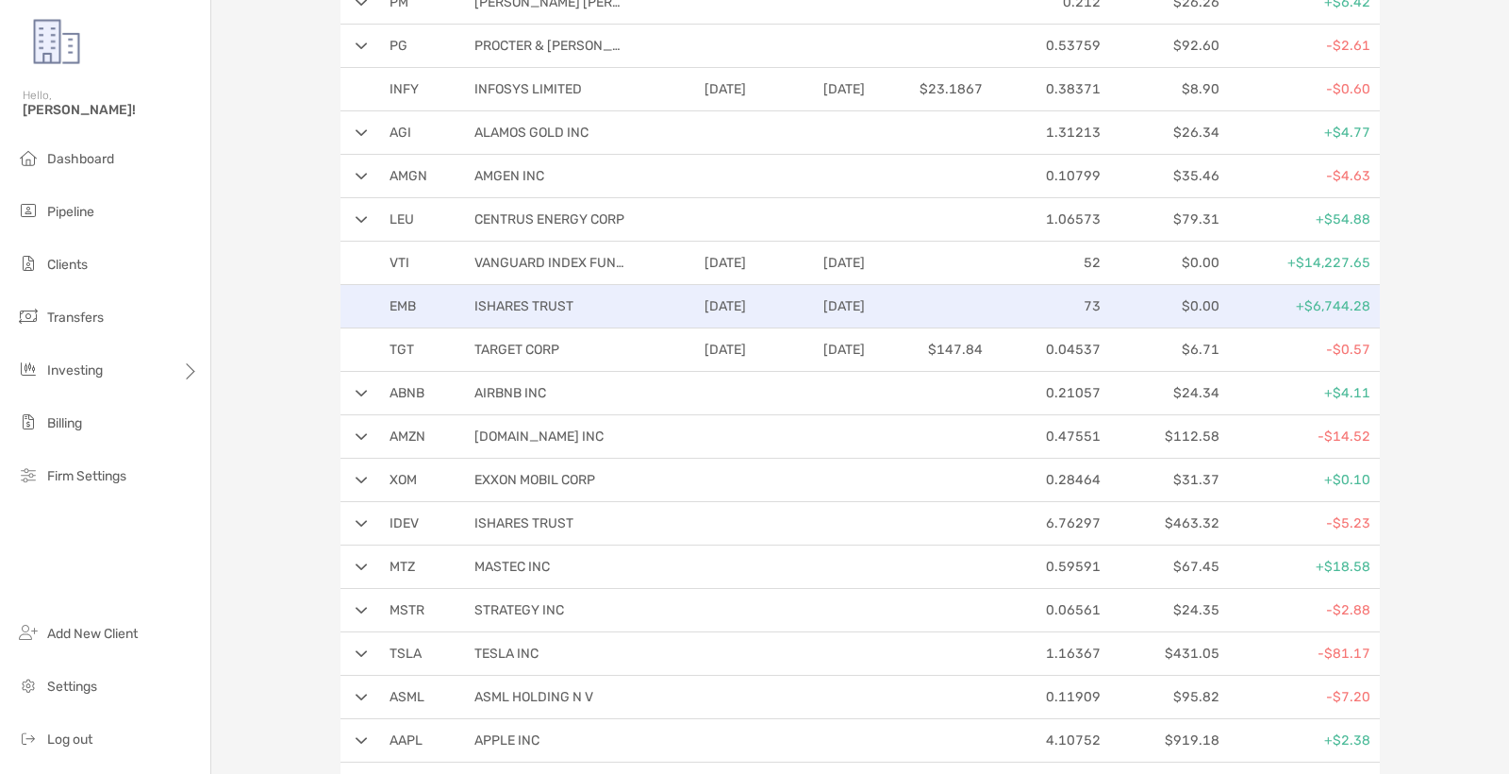
click at [764, 320] on div "EMB ISHARES TRUST 09/10/2024 09/12/2024 73 $0.00 +$6,744.28" at bounding box center [861, 306] width 1040 height 43
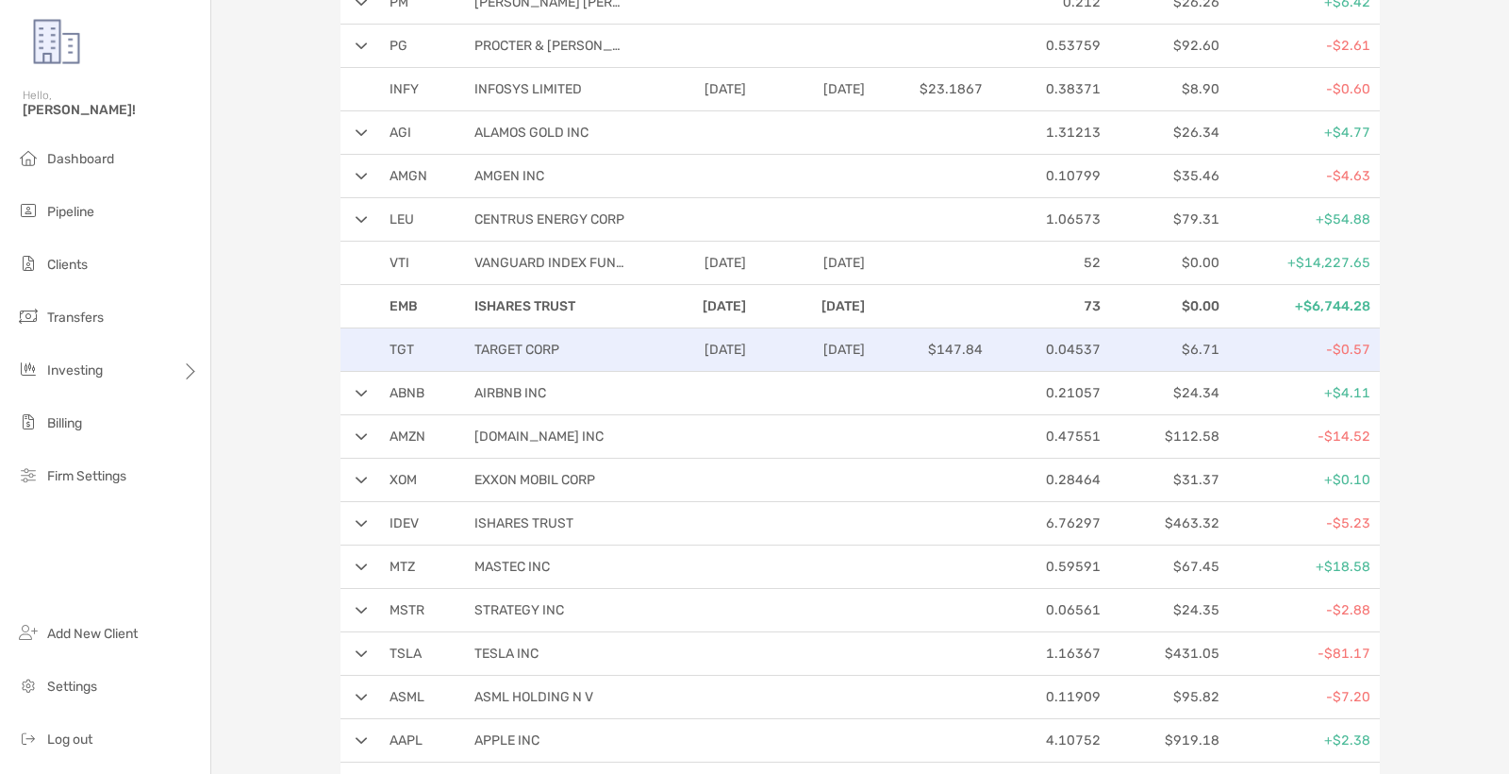
drag, startPoint x: 764, startPoint y: 320, endPoint x: 741, endPoint y: 351, distance: 39.1
click at [758, 325] on div "EMB ISHARES TRUST 09/10/2024 09/12/2024 73 $0.00 +$6,744.28" at bounding box center [861, 306] width 1040 height 43
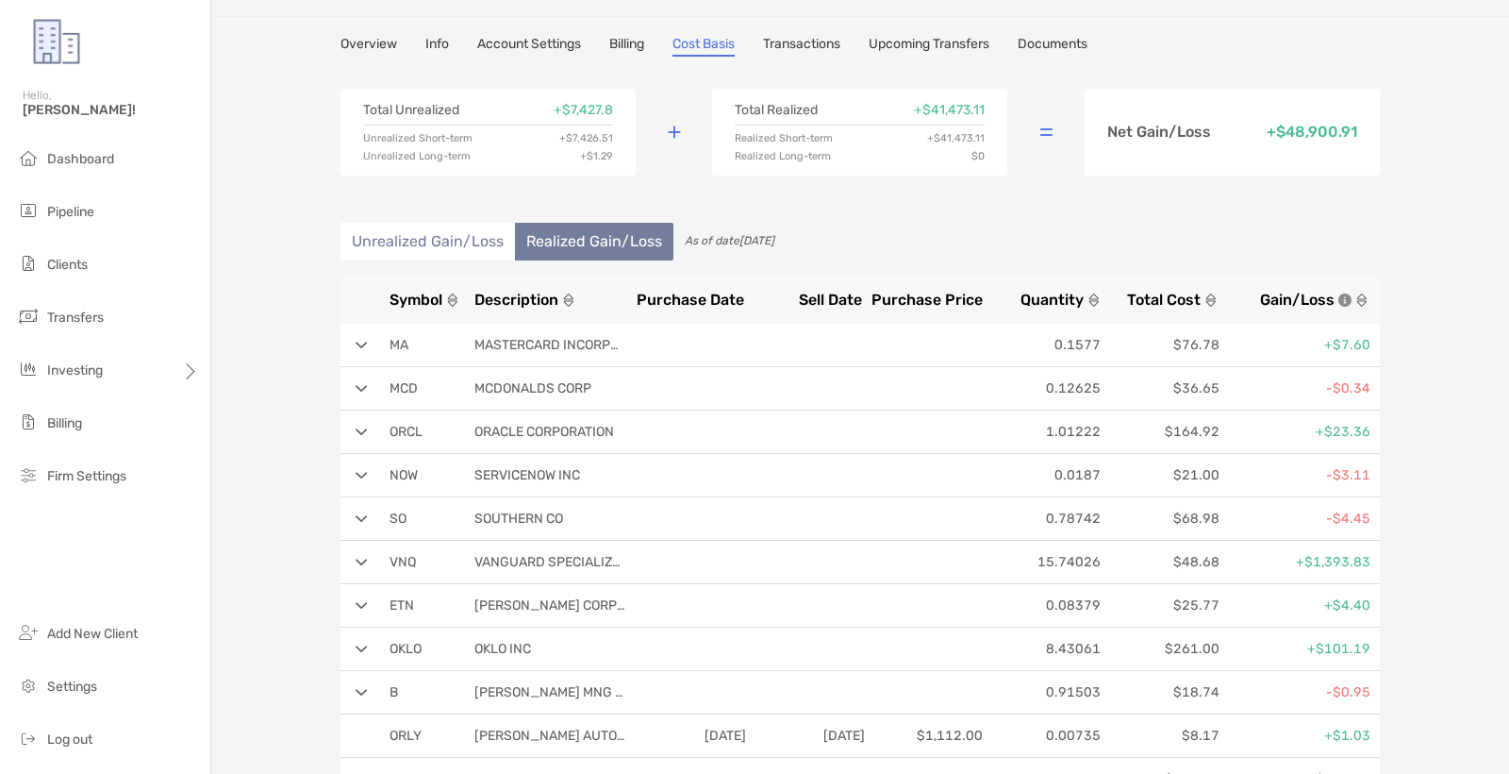
scroll to position [76, 0]
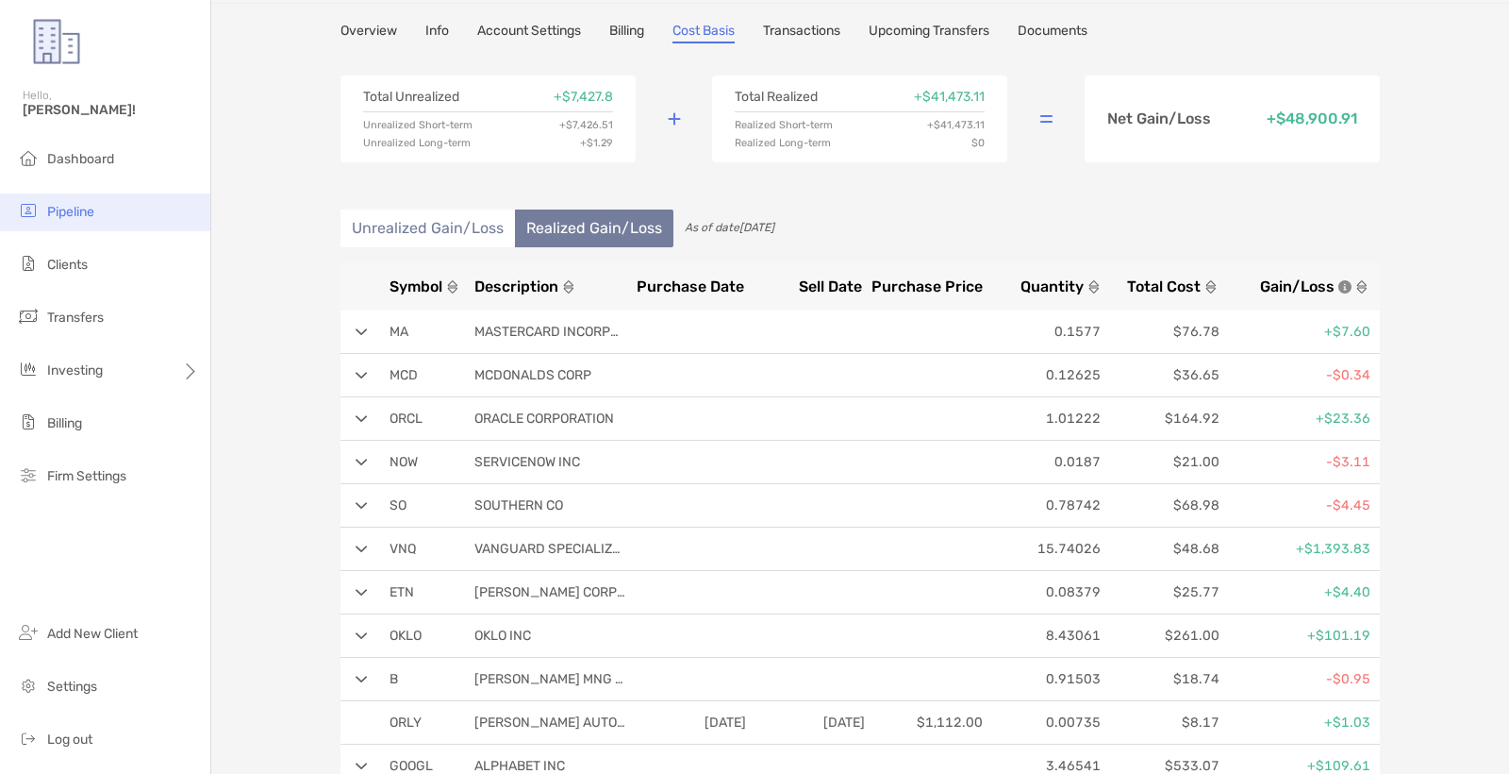
click at [56, 207] on span "Pipeline" at bounding box center [70, 212] width 47 height 16
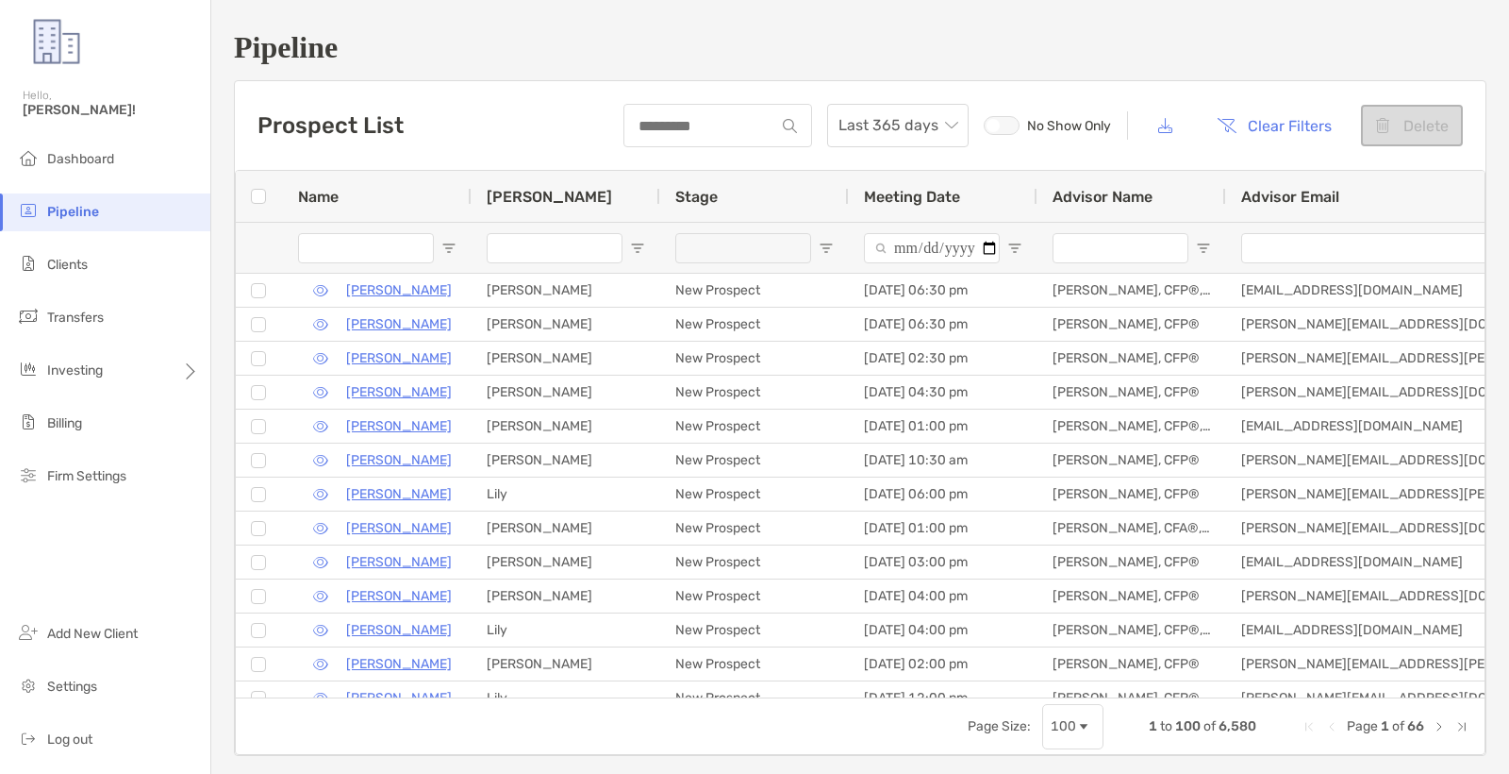
click at [90, 109] on span "[PERSON_NAME]!" at bounding box center [111, 110] width 176 height 16
click at [96, 153] on span "Dashboard" at bounding box center [80, 159] width 67 height 16
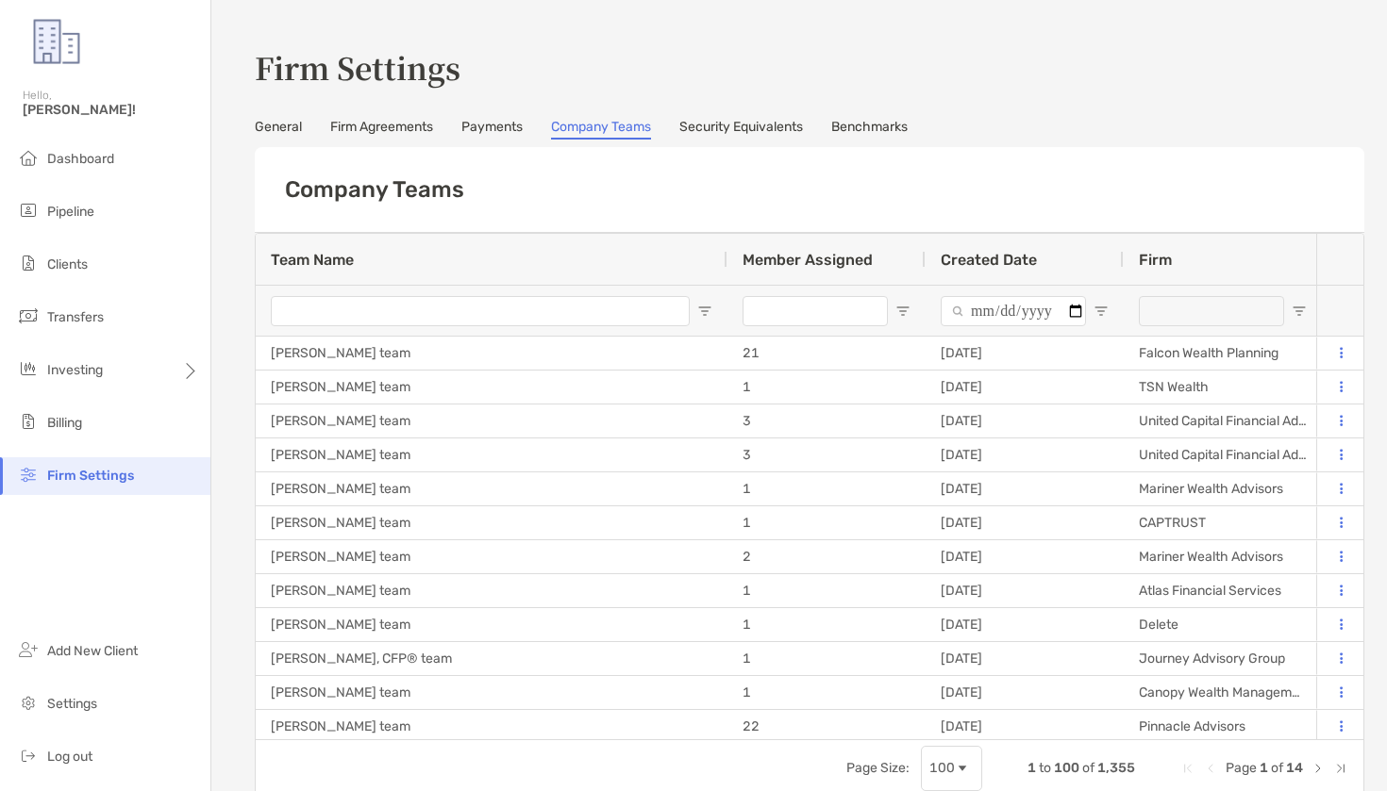
type input "**********"
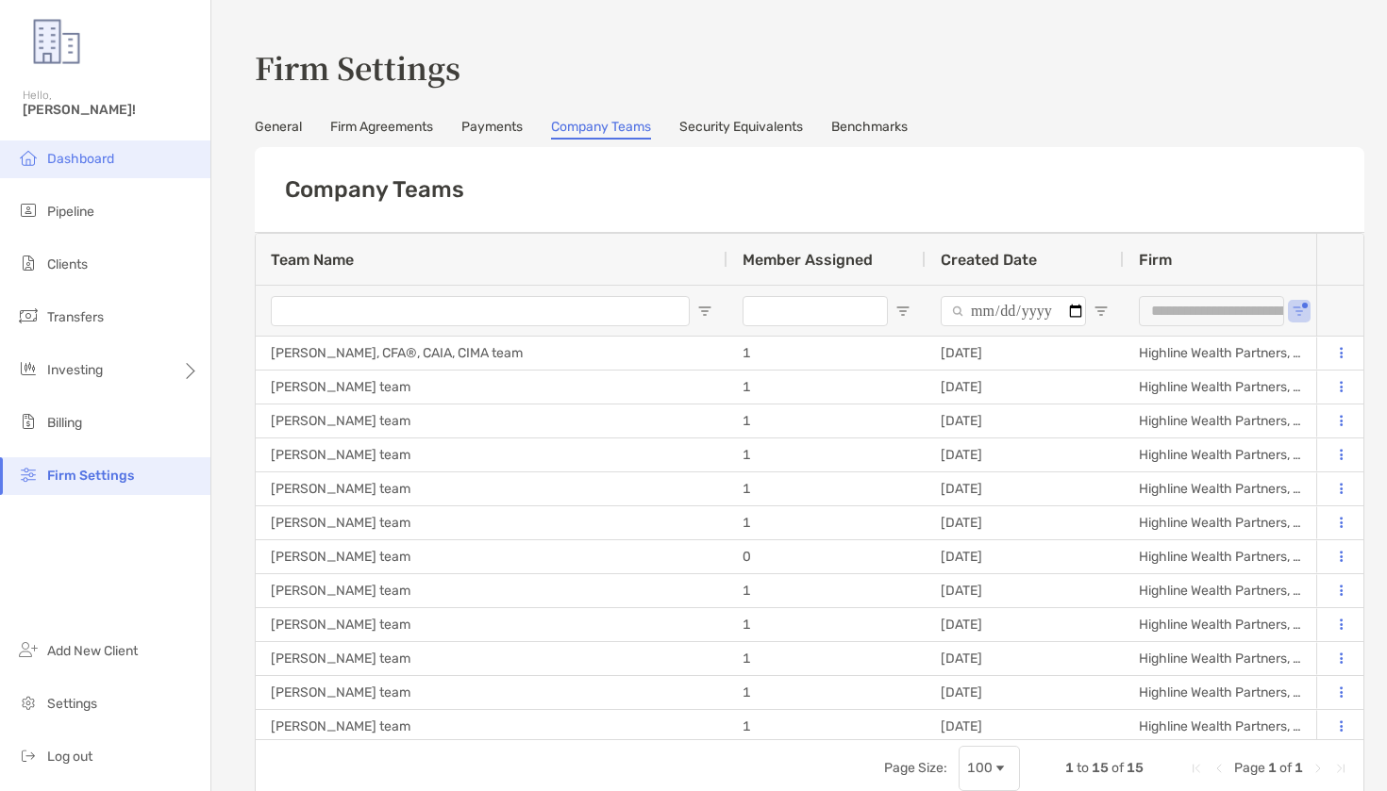
click at [124, 170] on li "Dashboard" at bounding box center [105, 160] width 210 height 38
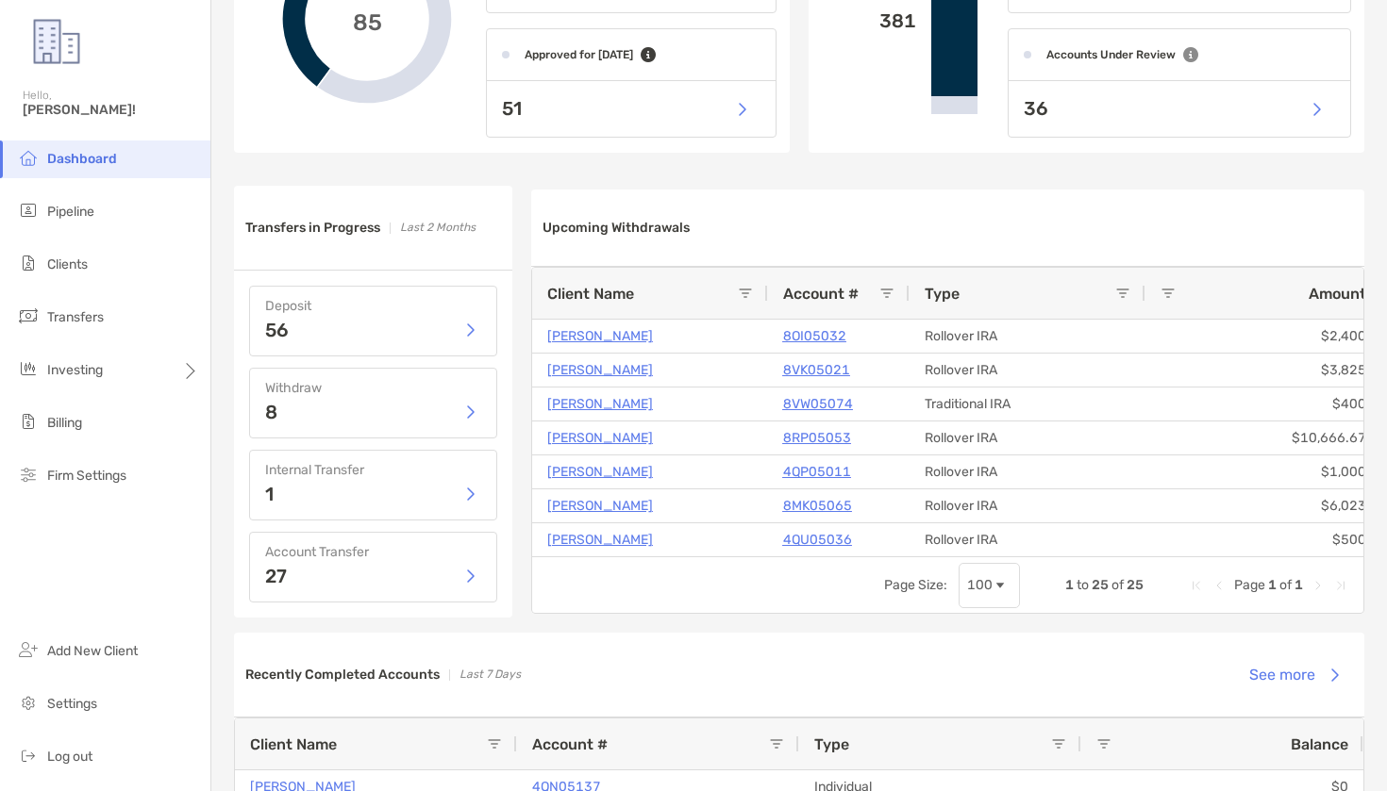
scroll to position [730, 0]
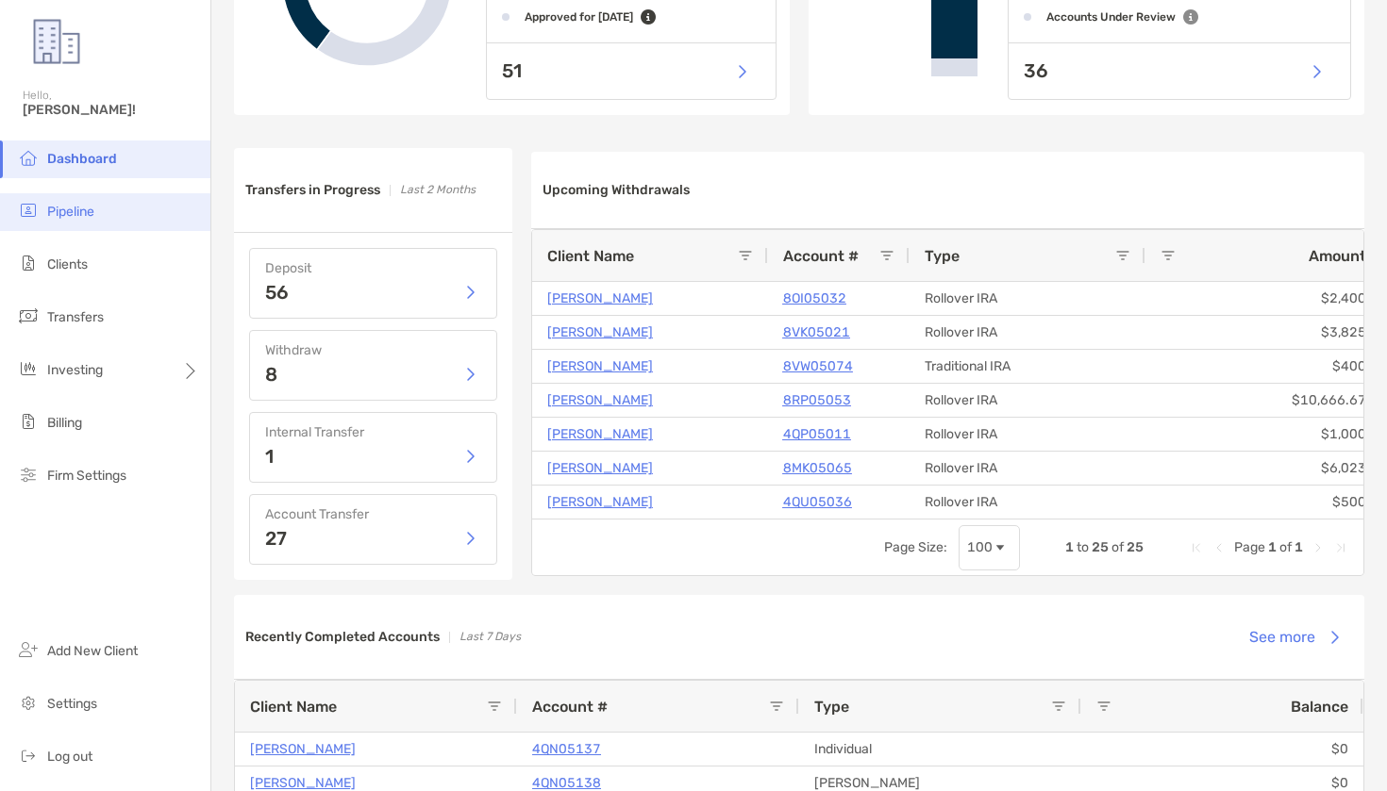
click at [120, 217] on li "Pipeline" at bounding box center [105, 212] width 210 height 38
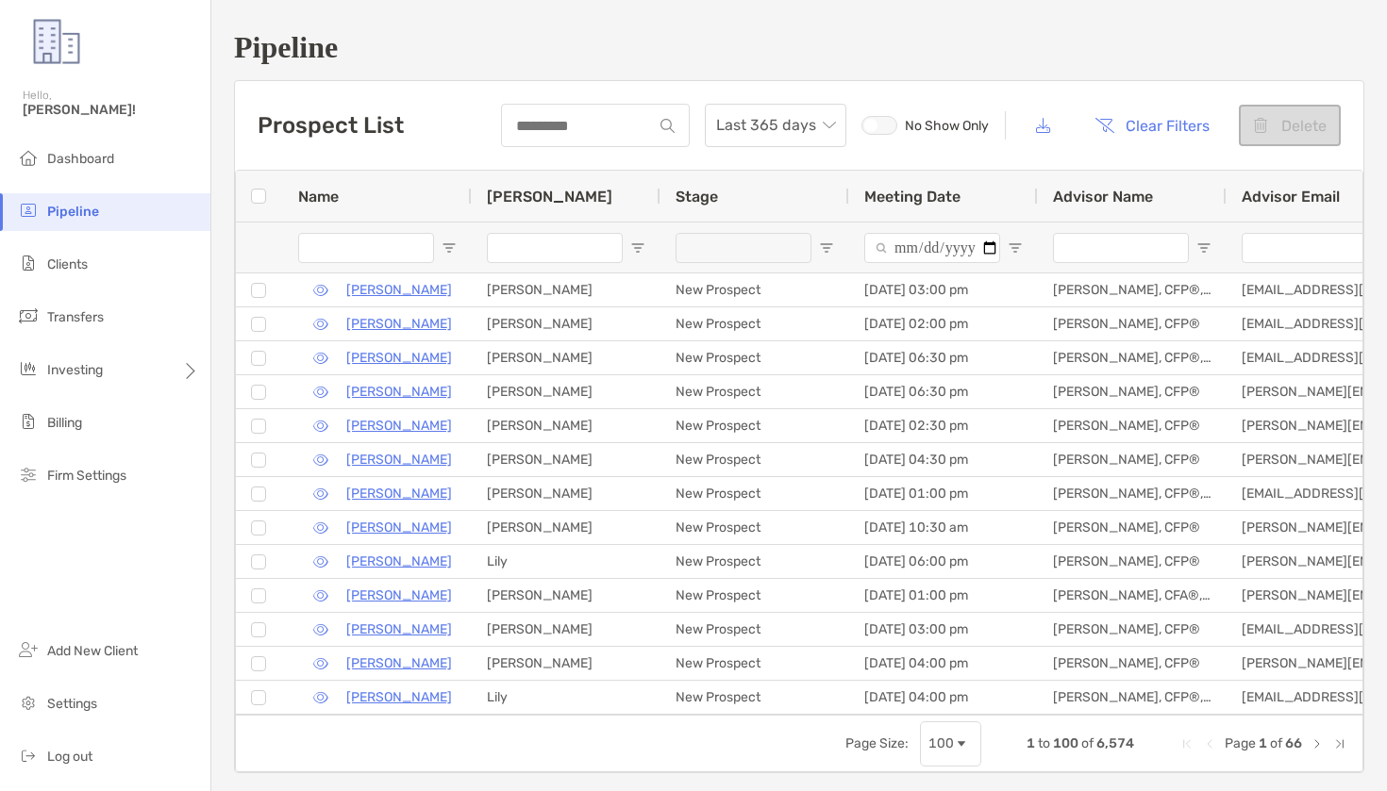
click at [615, 99] on div "Prospect List Last 365 days No Show Only Clear Filters Delete" at bounding box center [799, 125] width 1128 height 89
click at [607, 113] on div at bounding box center [595, 125] width 189 height 43
click at [595, 125] on input at bounding box center [577, 126] width 149 height 16
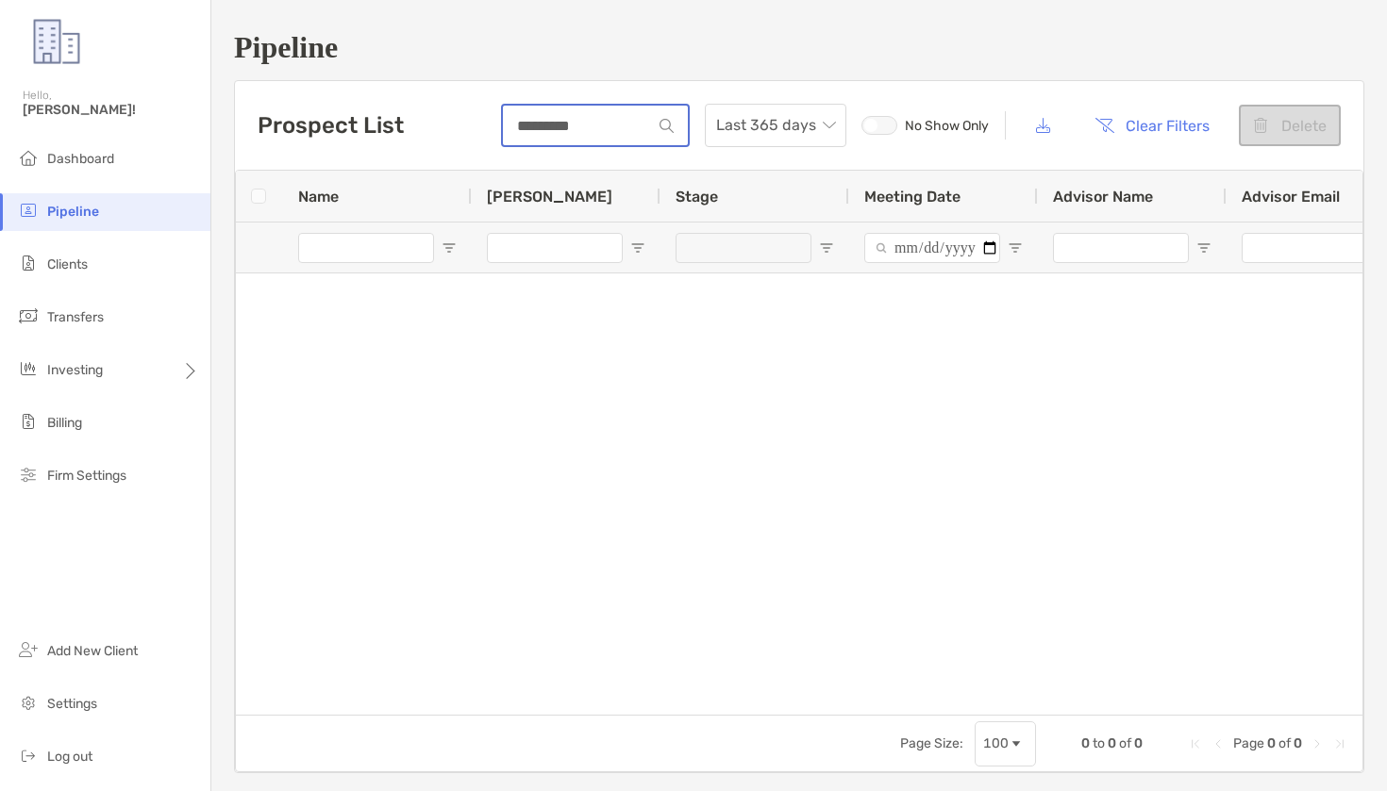
type input "*********"
click at [1183, 120] on button "Clear Filters" at bounding box center [1151, 126] width 143 height 42
click at [1138, 124] on button "Clear Filters" at bounding box center [1151, 126] width 143 height 42
click at [117, 269] on li "Clients" at bounding box center [105, 265] width 210 height 38
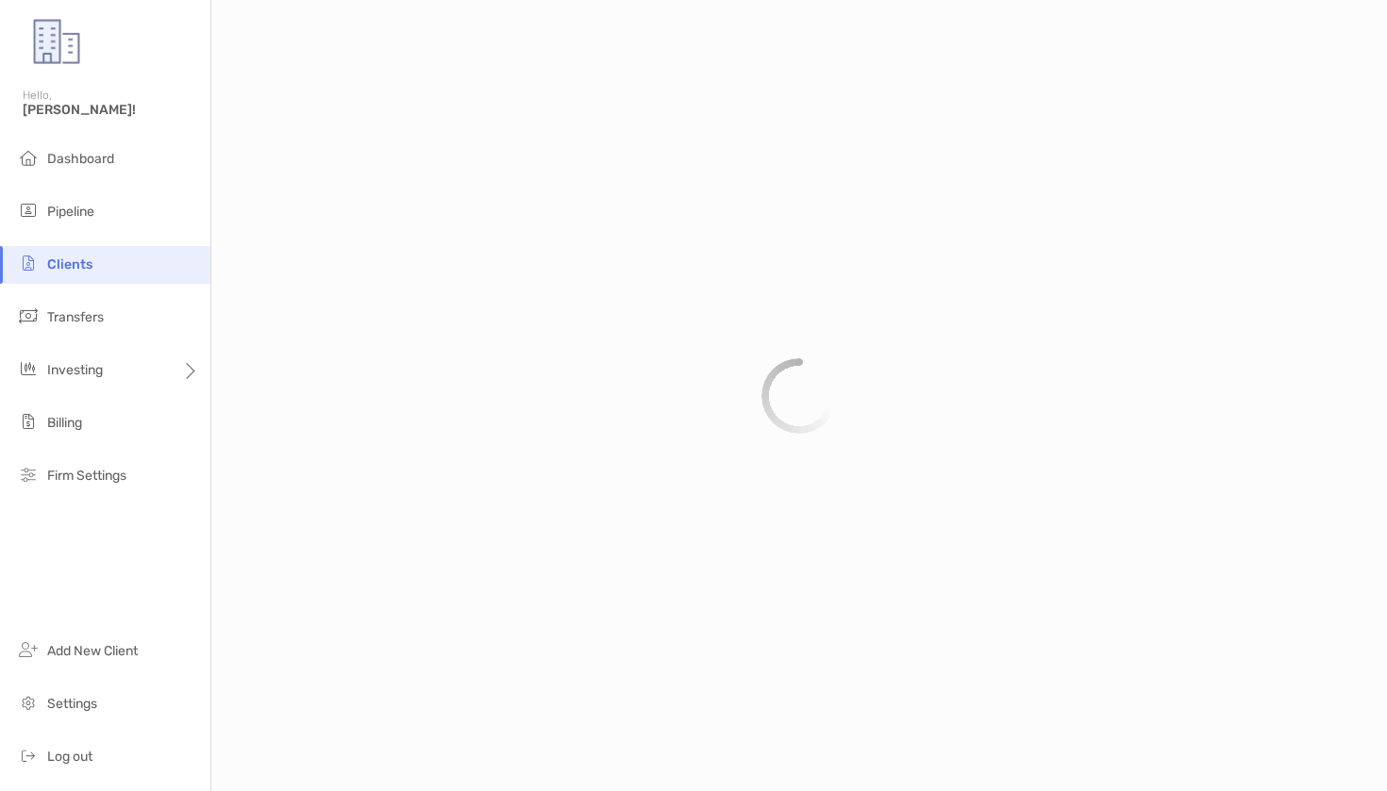
click at [117, 269] on li "Clients" at bounding box center [105, 265] width 210 height 38
